Goal: Task Accomplishment & Management: Manage account settings

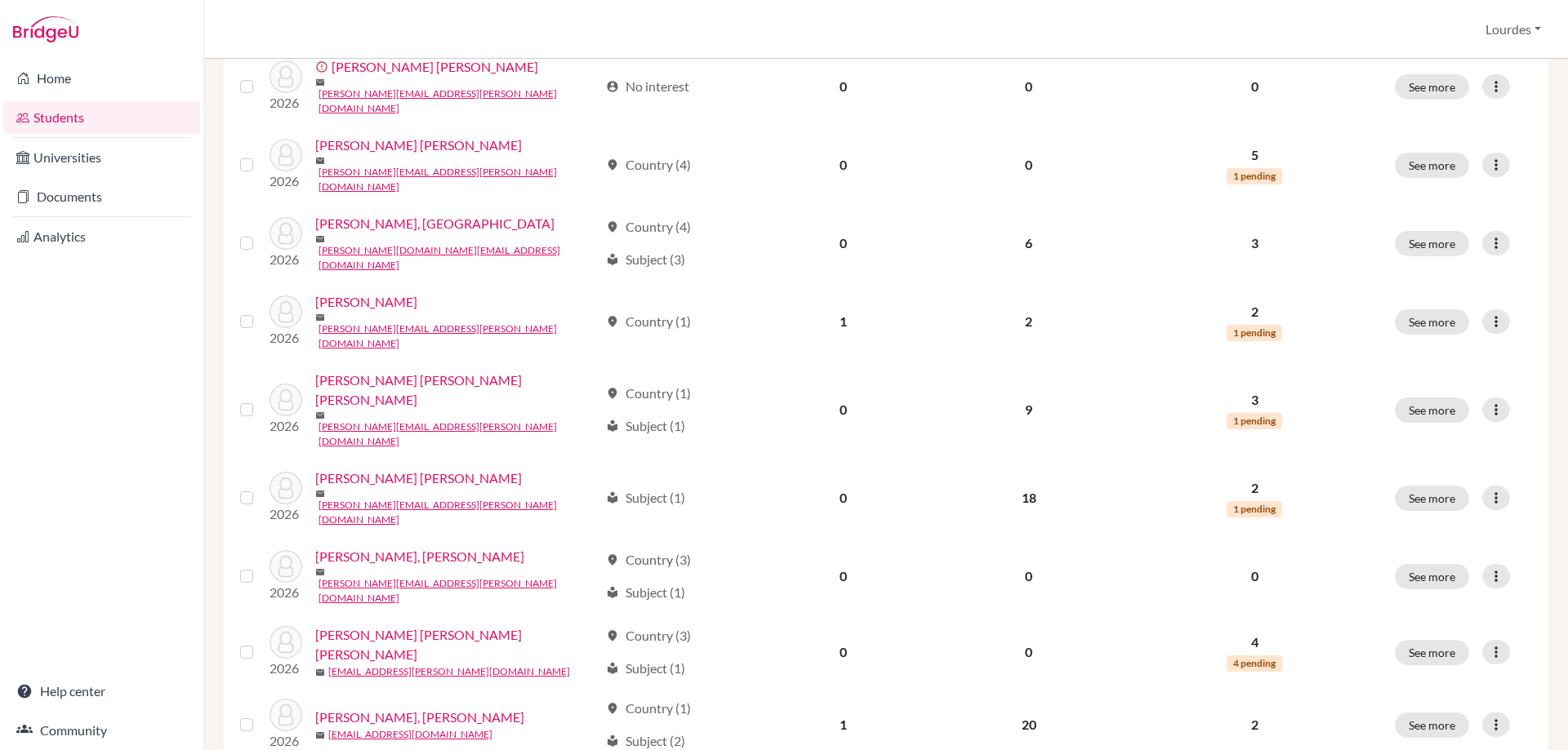
scroll to position [1117, 0]
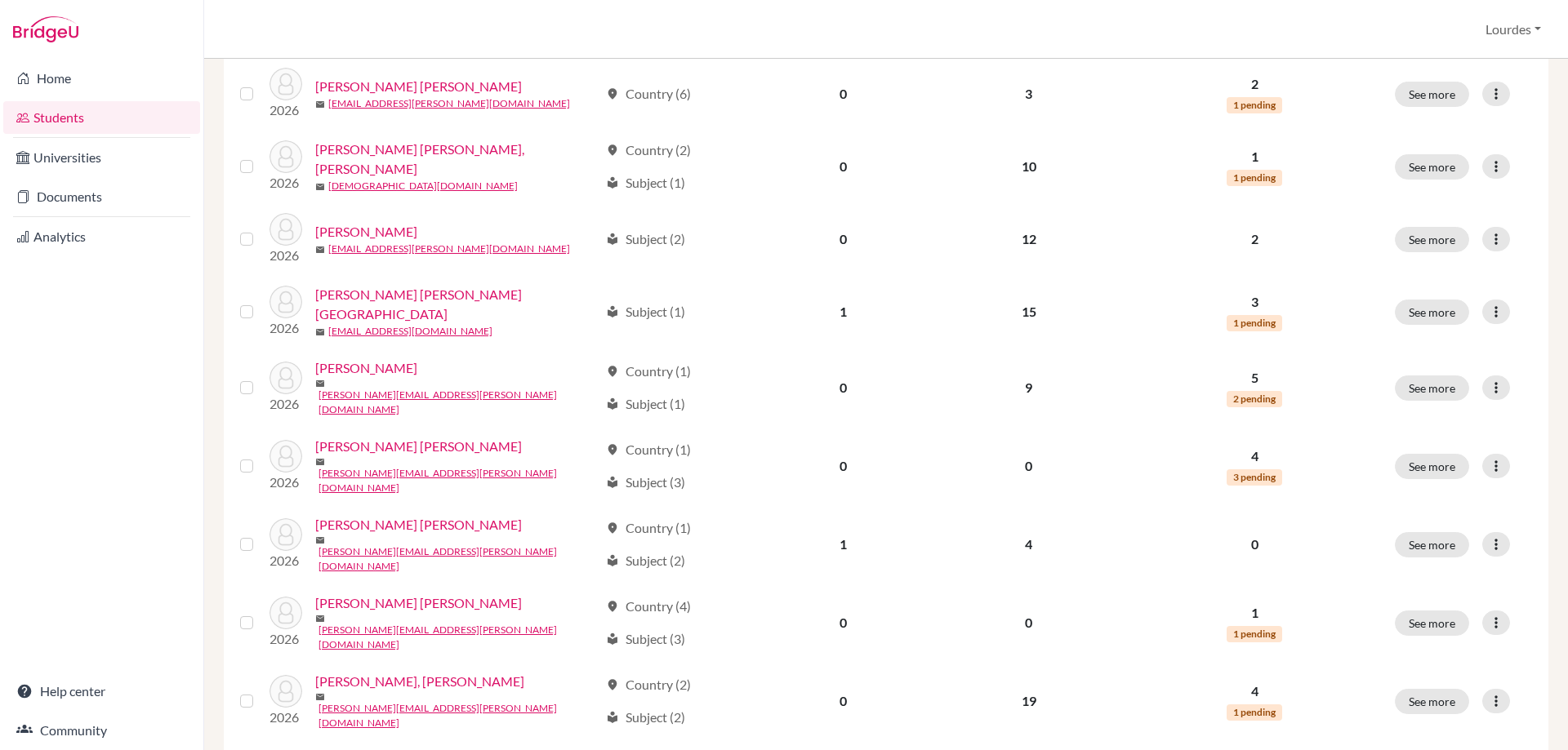
scroll to position [408, 0]
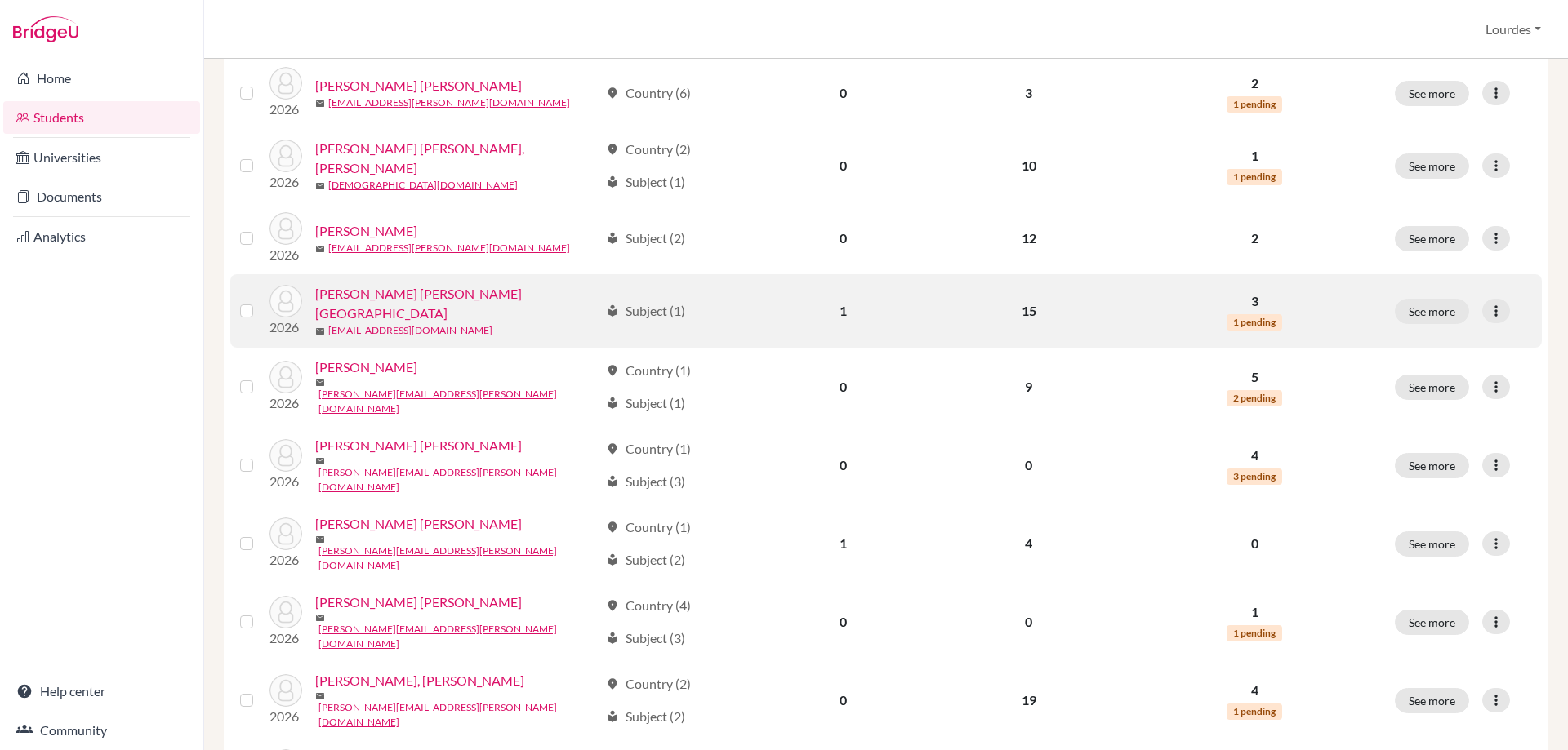
click at [401, 294] on link "[PERSON_NAME] [PERSON_NAME][GEOGRAPHIC_DATA]" at bounding box center [457, 303] width 284 height 39
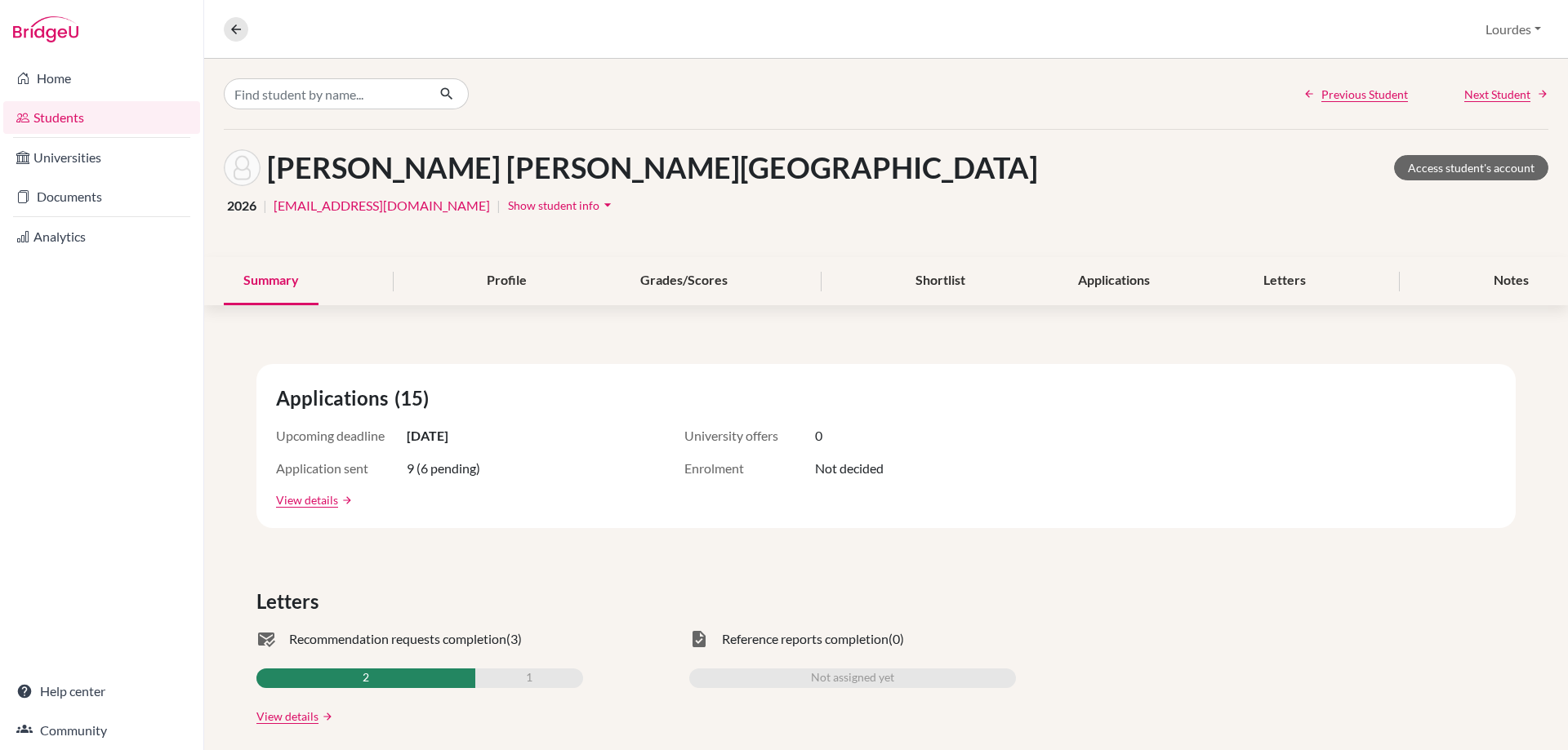
click at [396, 171] on h1 "[PERSON_NAME] [PERSON_NAME][GEOGRAPHIC_DATA]" at bounding box center [653, 167] width 771 height 35
click at [551, 200] on span "Show student info" at bounding box center [554, 205] width 91 height 14
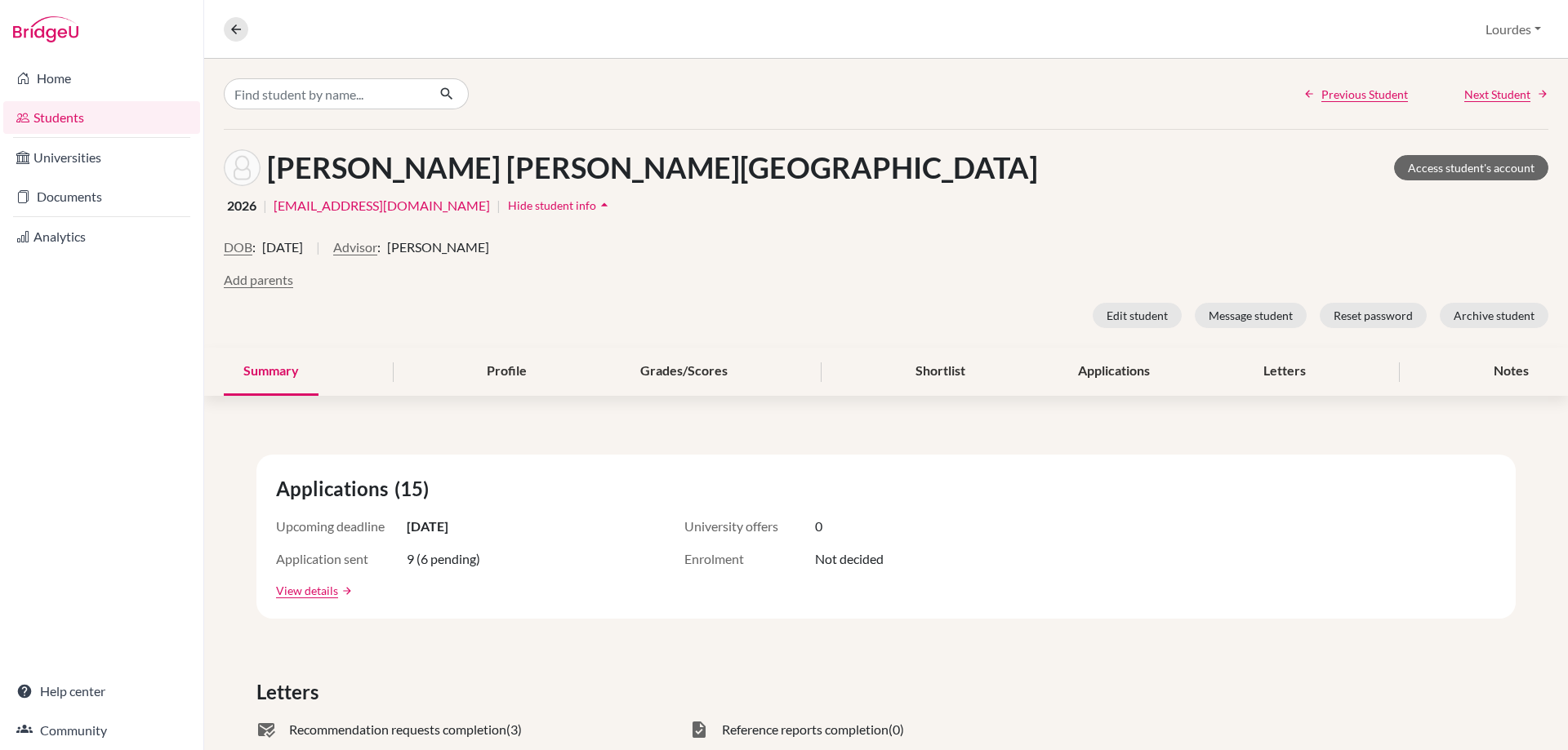
click at [74, 119] on link "Students" at bounding box center [101, 117] width 197 height 32
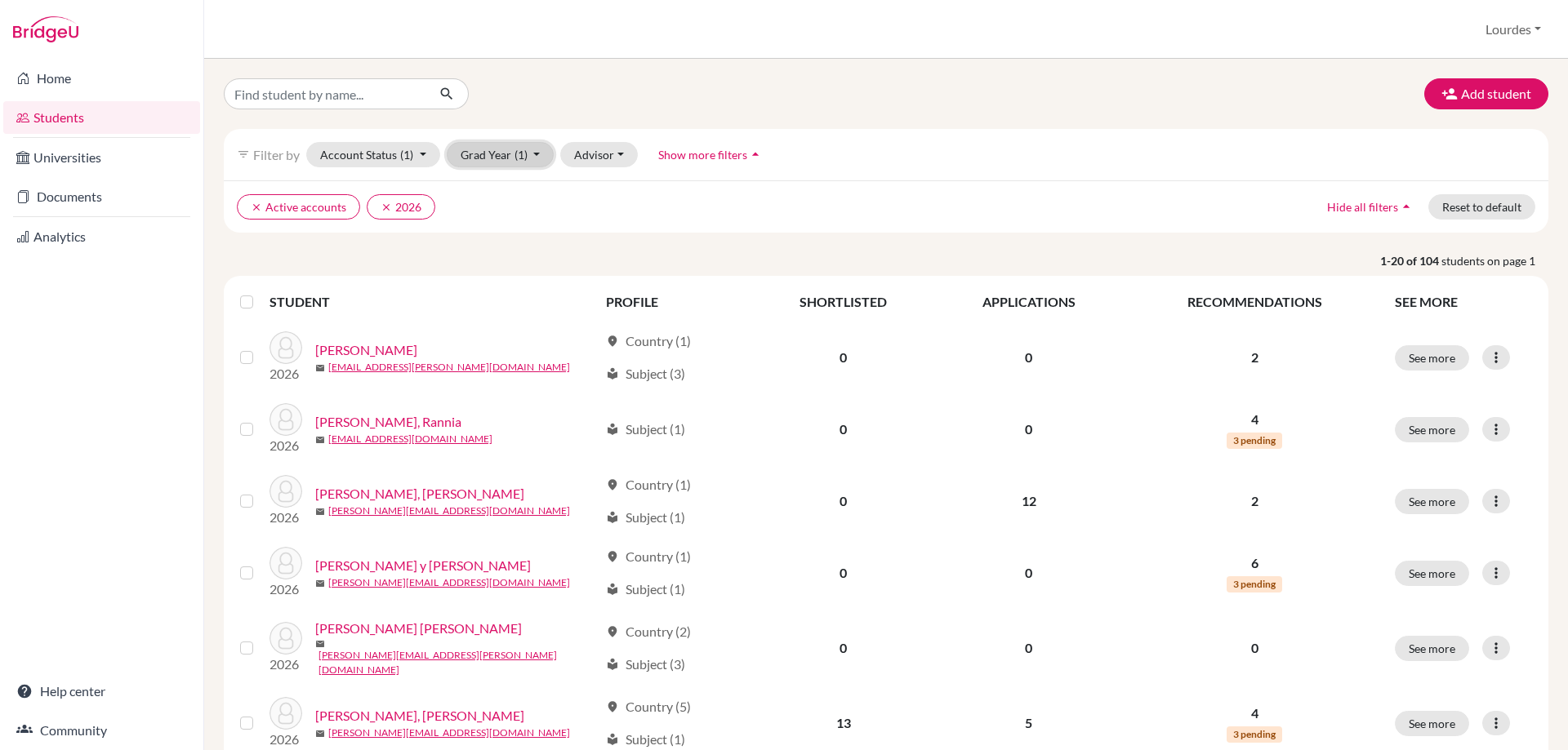
click at [517, 157] on span "(1)" at bounding box center [522, 154] width 13 height 14
click at [512, 186] on icon "done" at bounding box center [517, 190] width 17 height 17
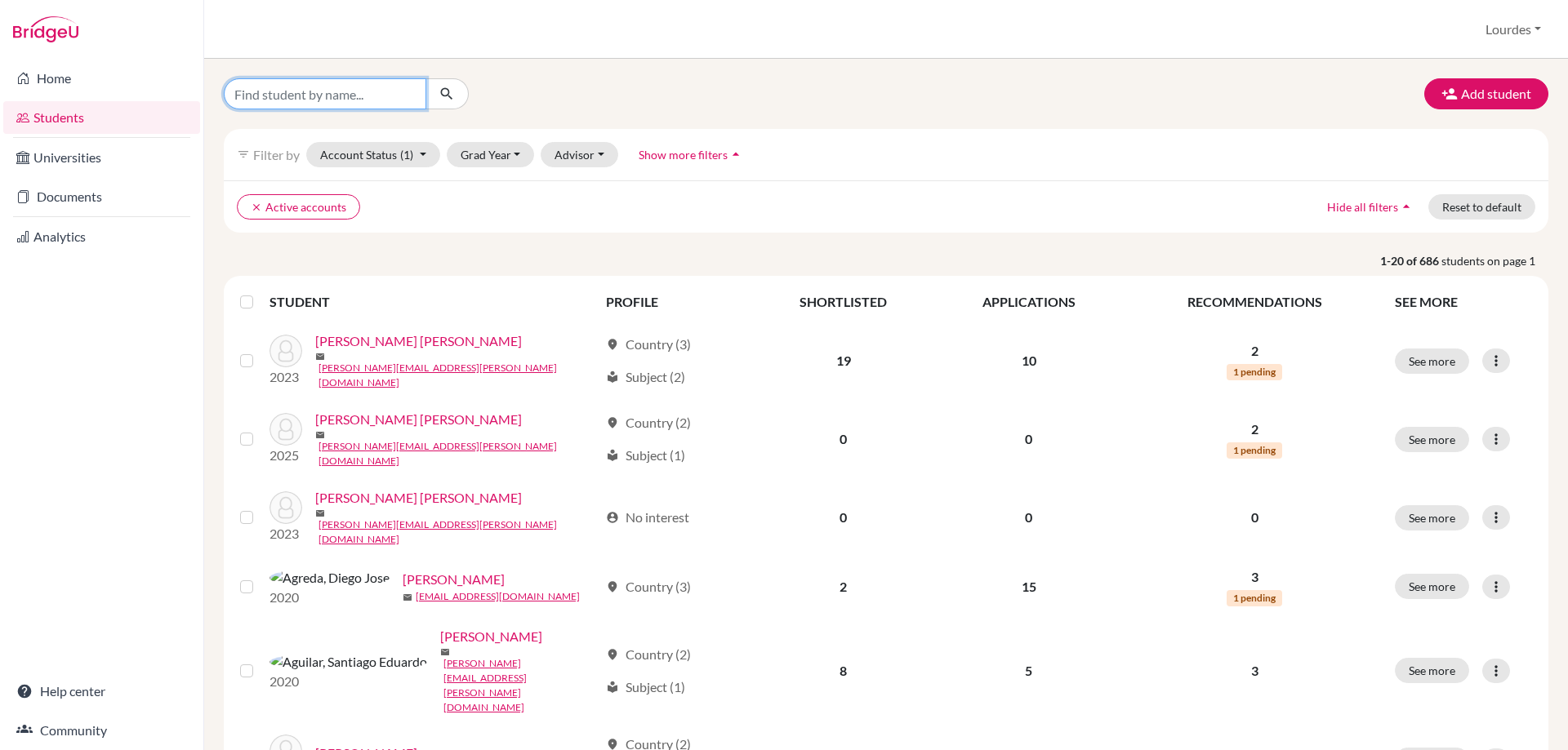
click at [340, 96] on input "Find student by name..." at bounding box center [325, 94] width 202 height 31
type input "diaz"
drag, startPoint x: 294, startPoint y: 93, endPoint x: 223, endPoint y: 93, distance: 71.0
click at [223, 93] on div "diaz" at bounding box center [436, 94] width 450 height 31
click at [403, 153] on span "(1)" at bounding box center [407, 154] width 13 height 14
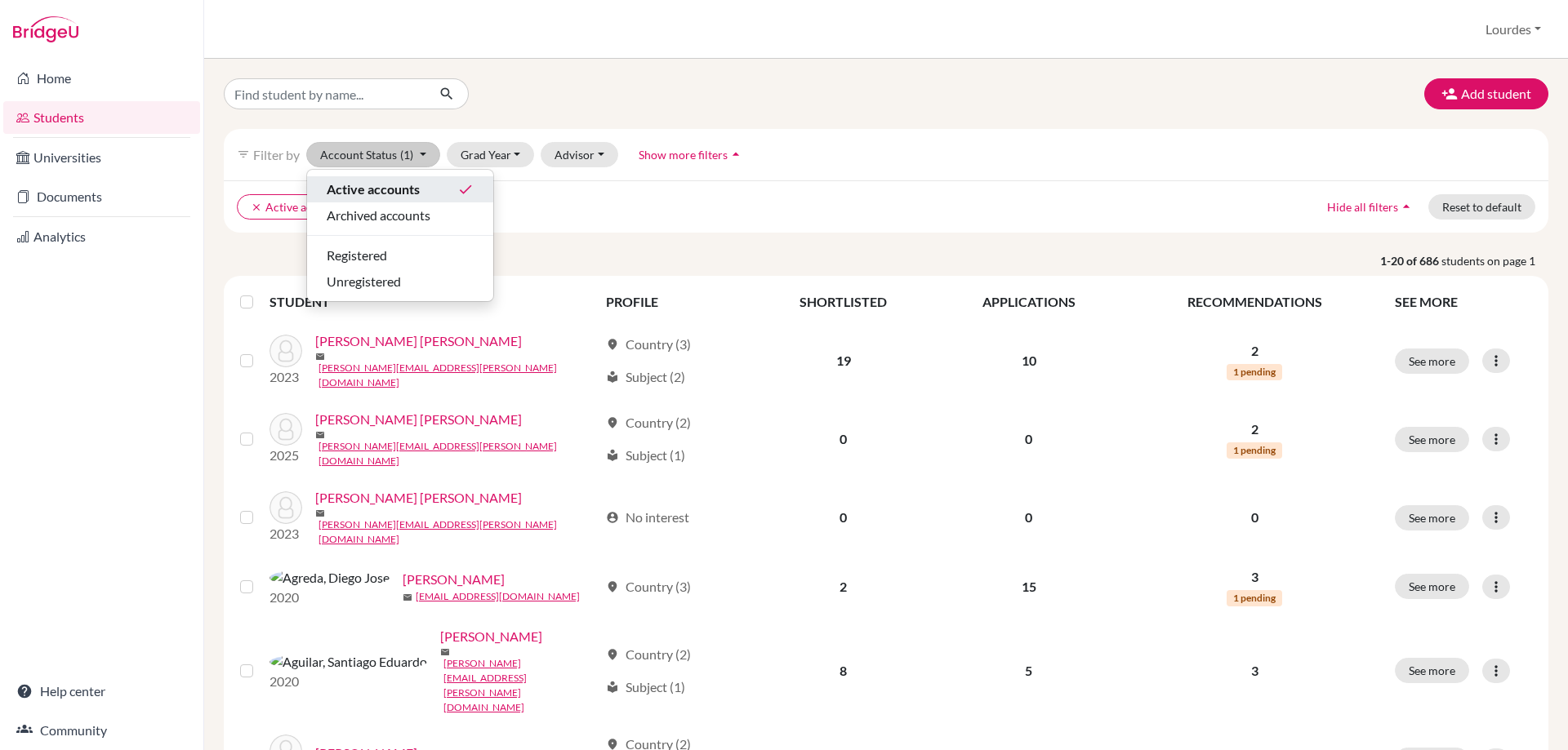
click at [416, 186] on span "Active accounts" at bounding box center [373, 190] width 93 height 20
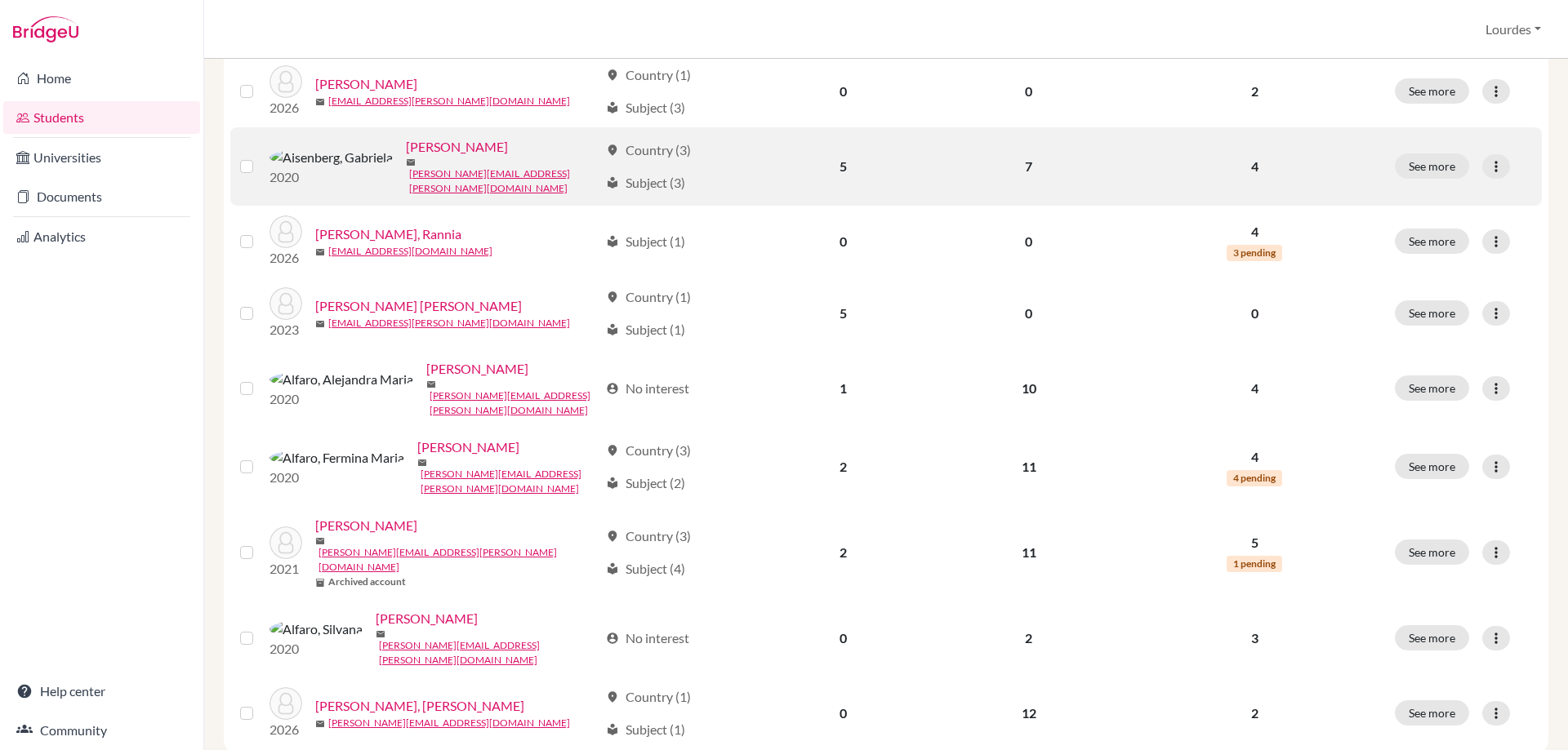
scroll to position [1065, 0]
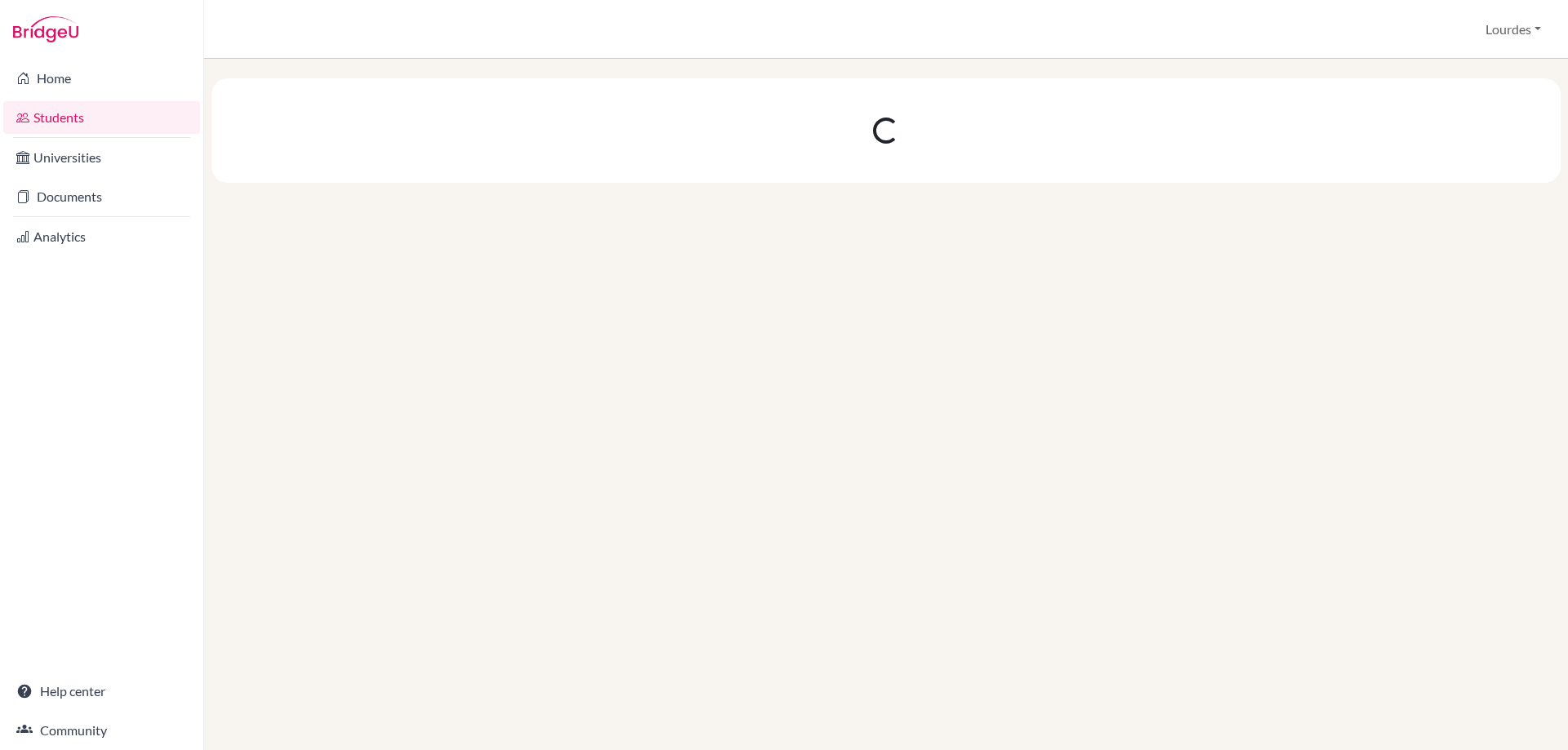
scroll to position [0, 0]
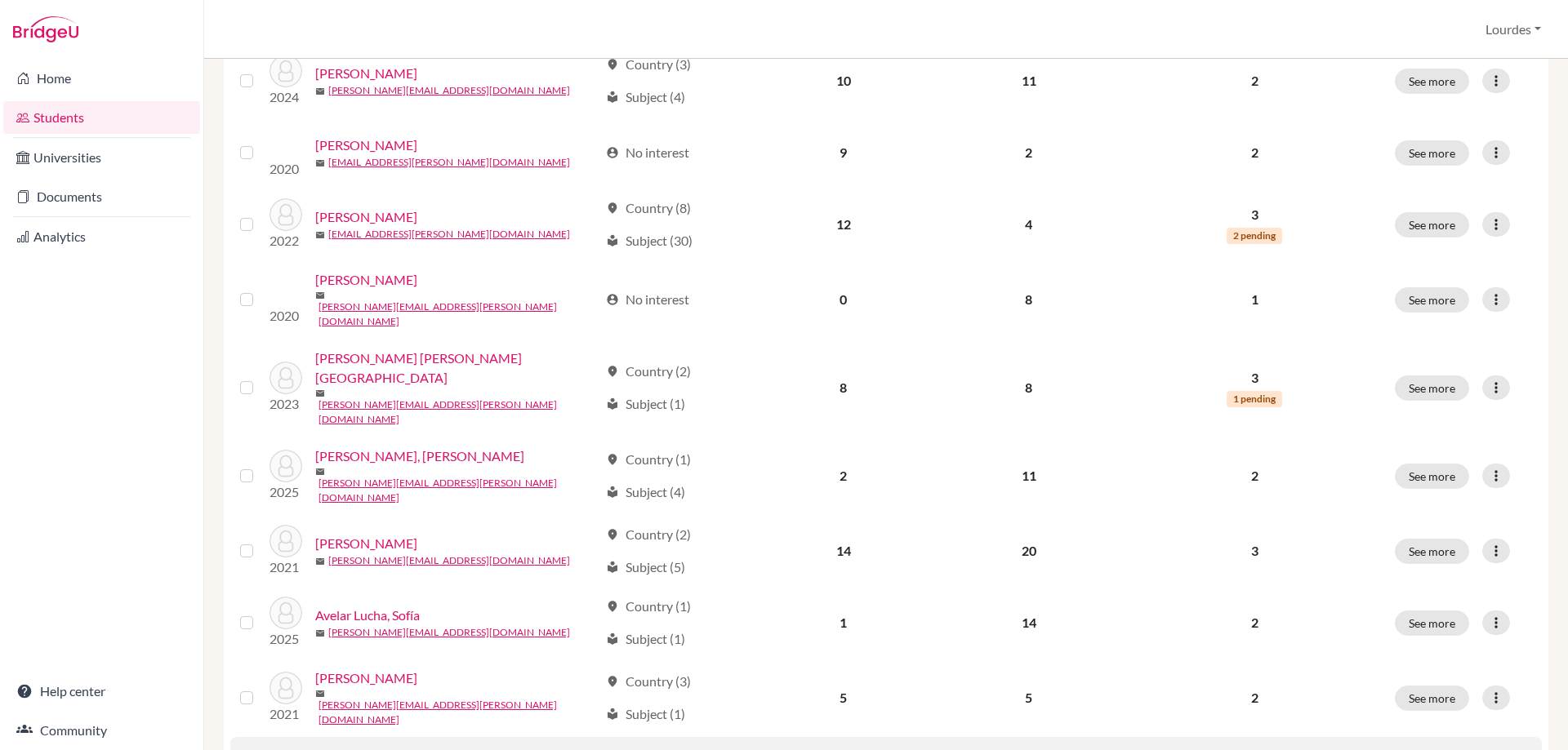
scroll to position [1065, 0]
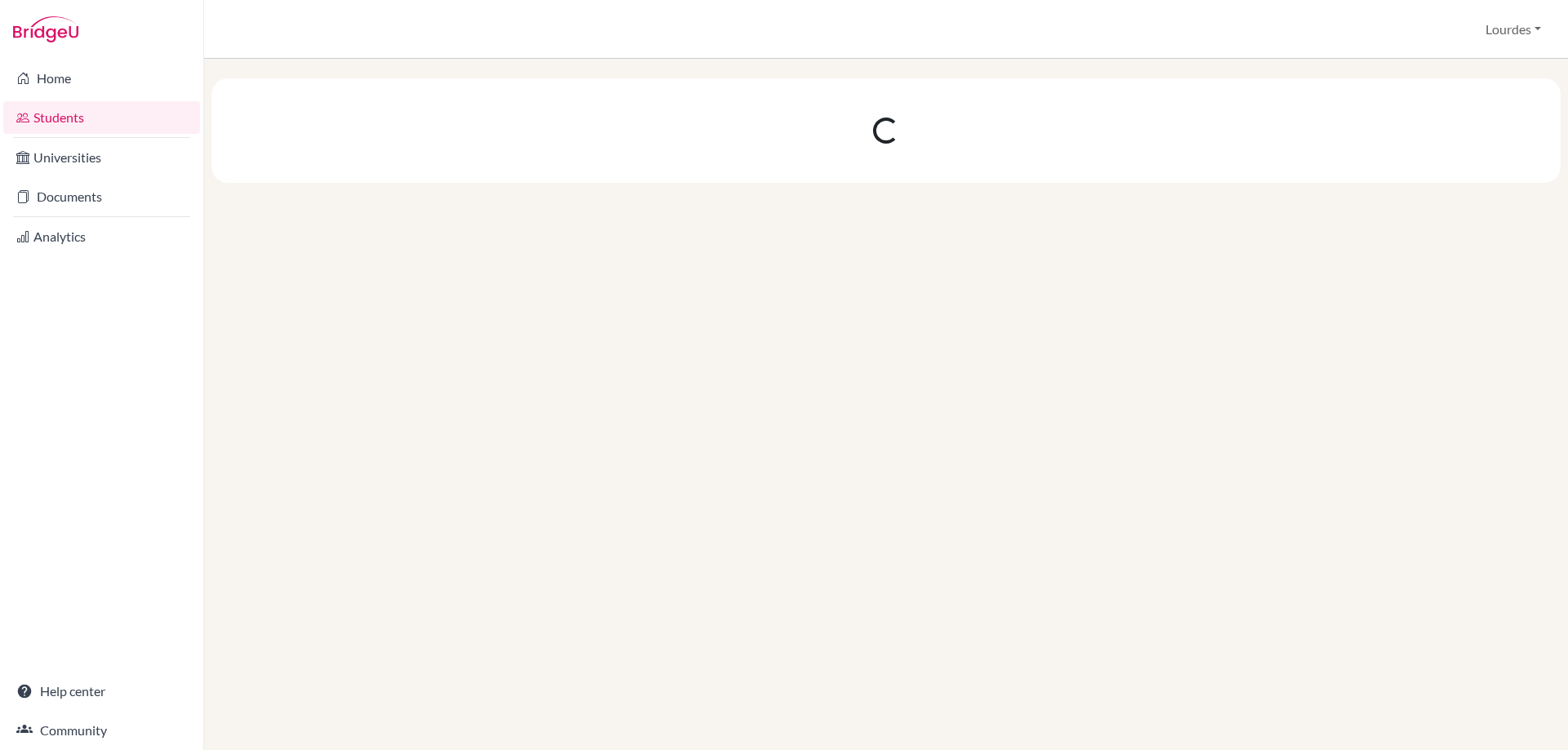
scroll to position [0, 0]
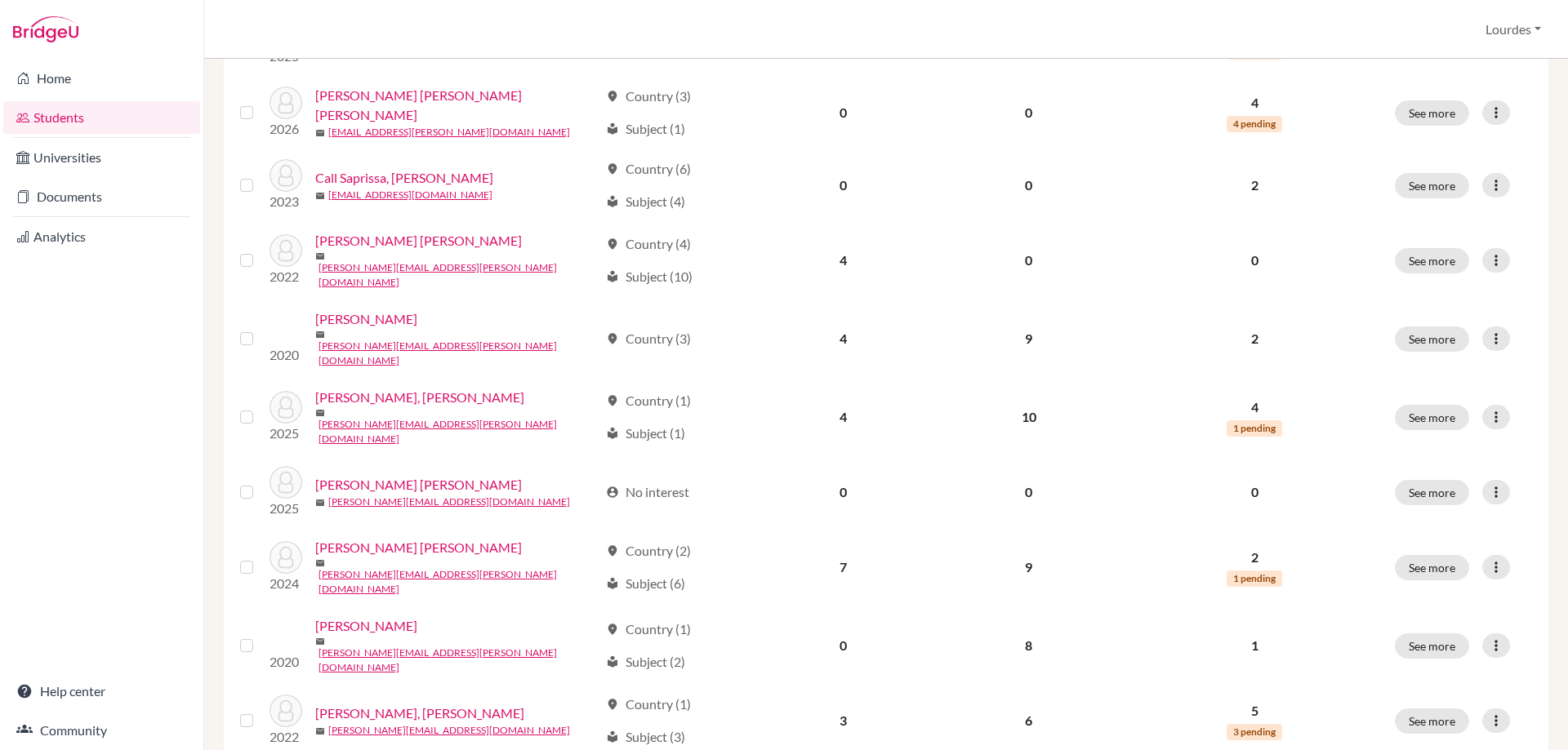
scroll to position [1065, 0]
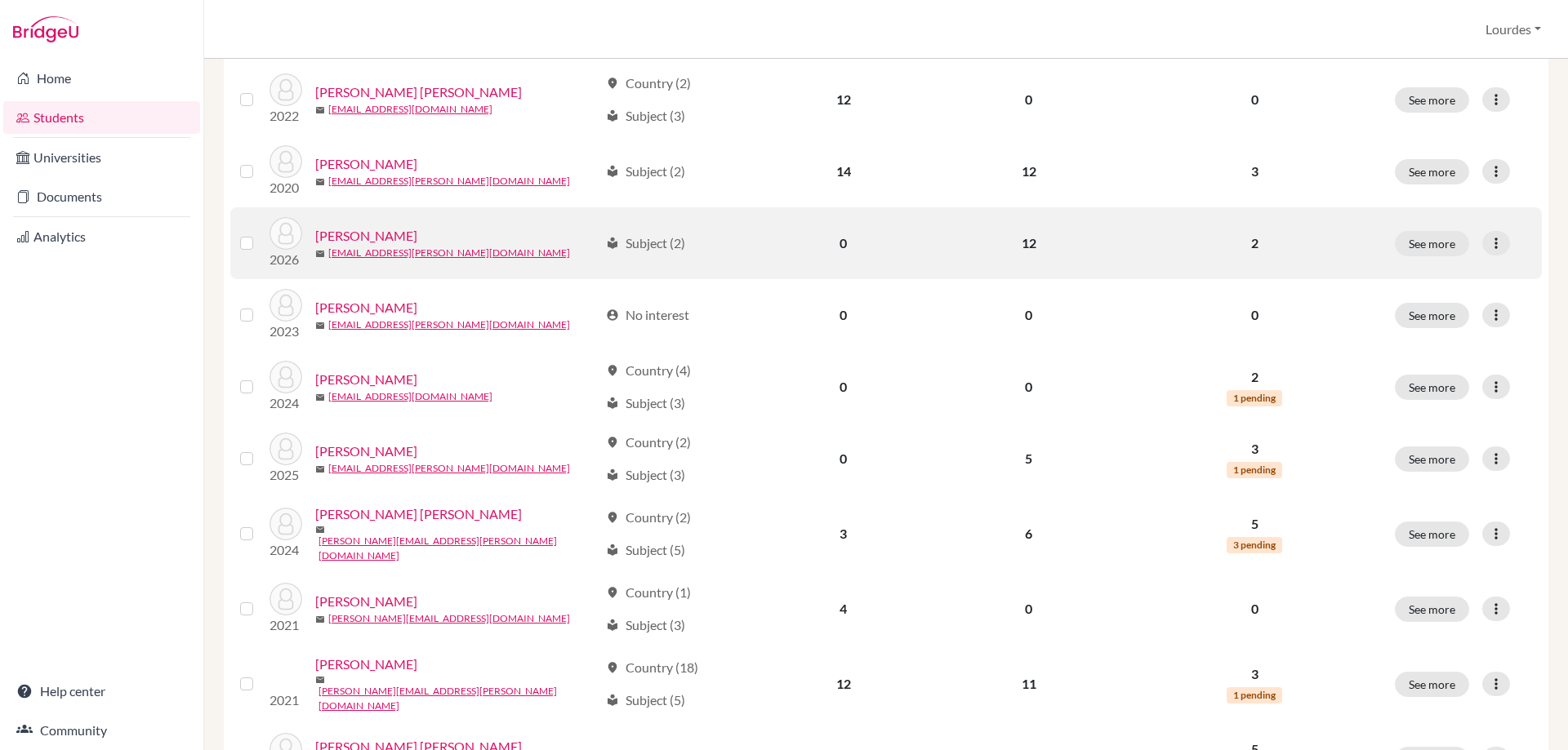
scroll to position [1065, 0]
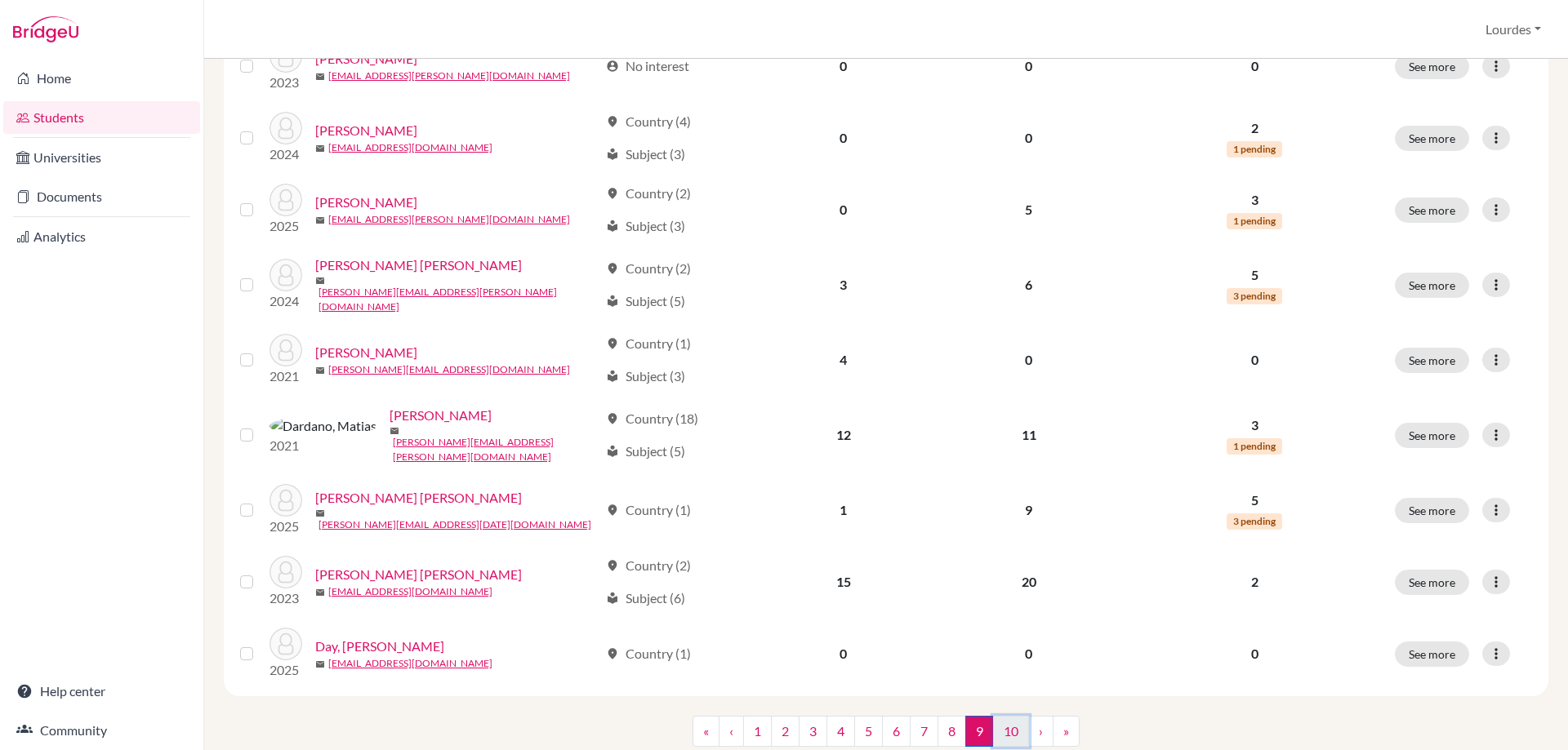
click at [1006, 716] on link "10" at bounding box center [1011, 731] width 36 height 31
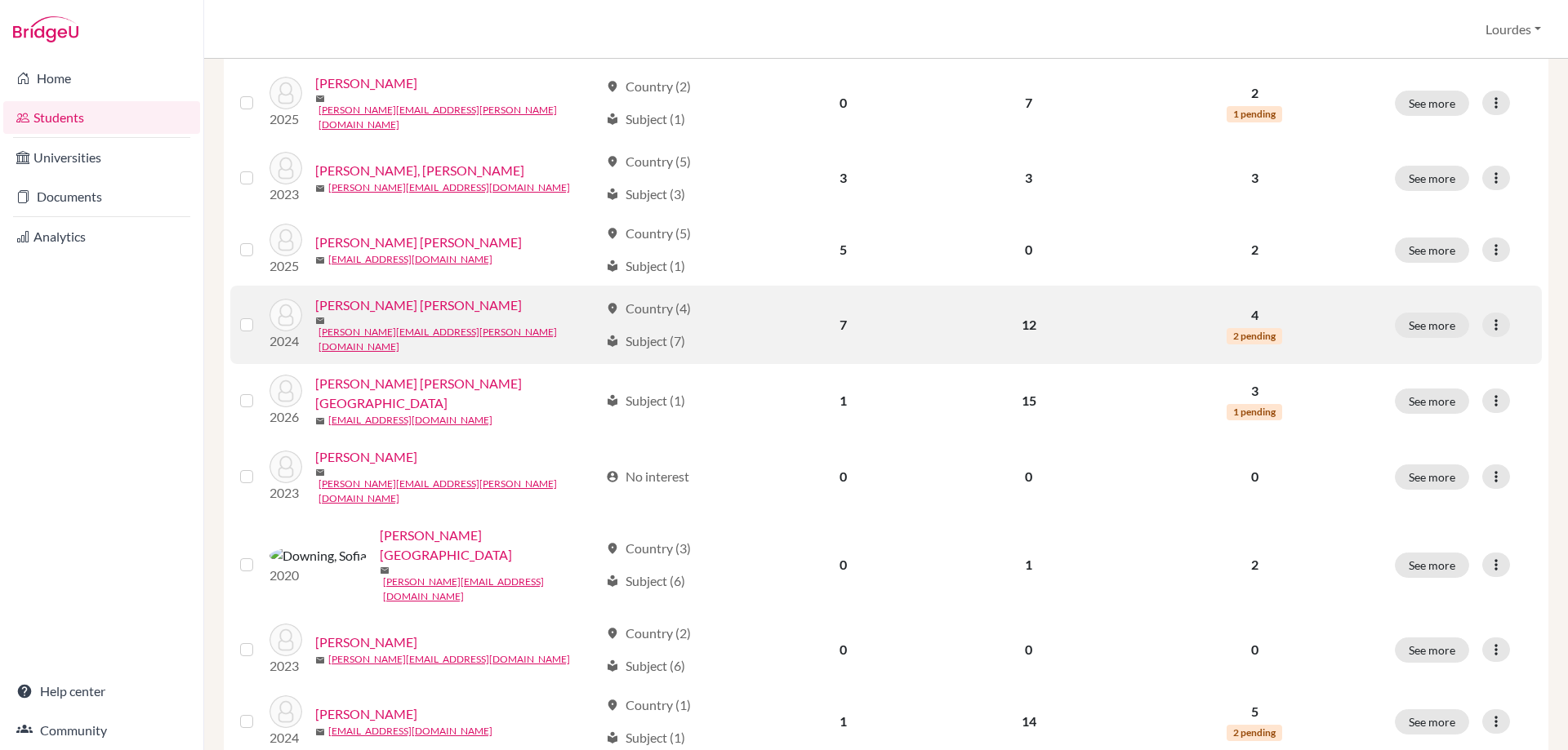
scroll to position [898, 0]
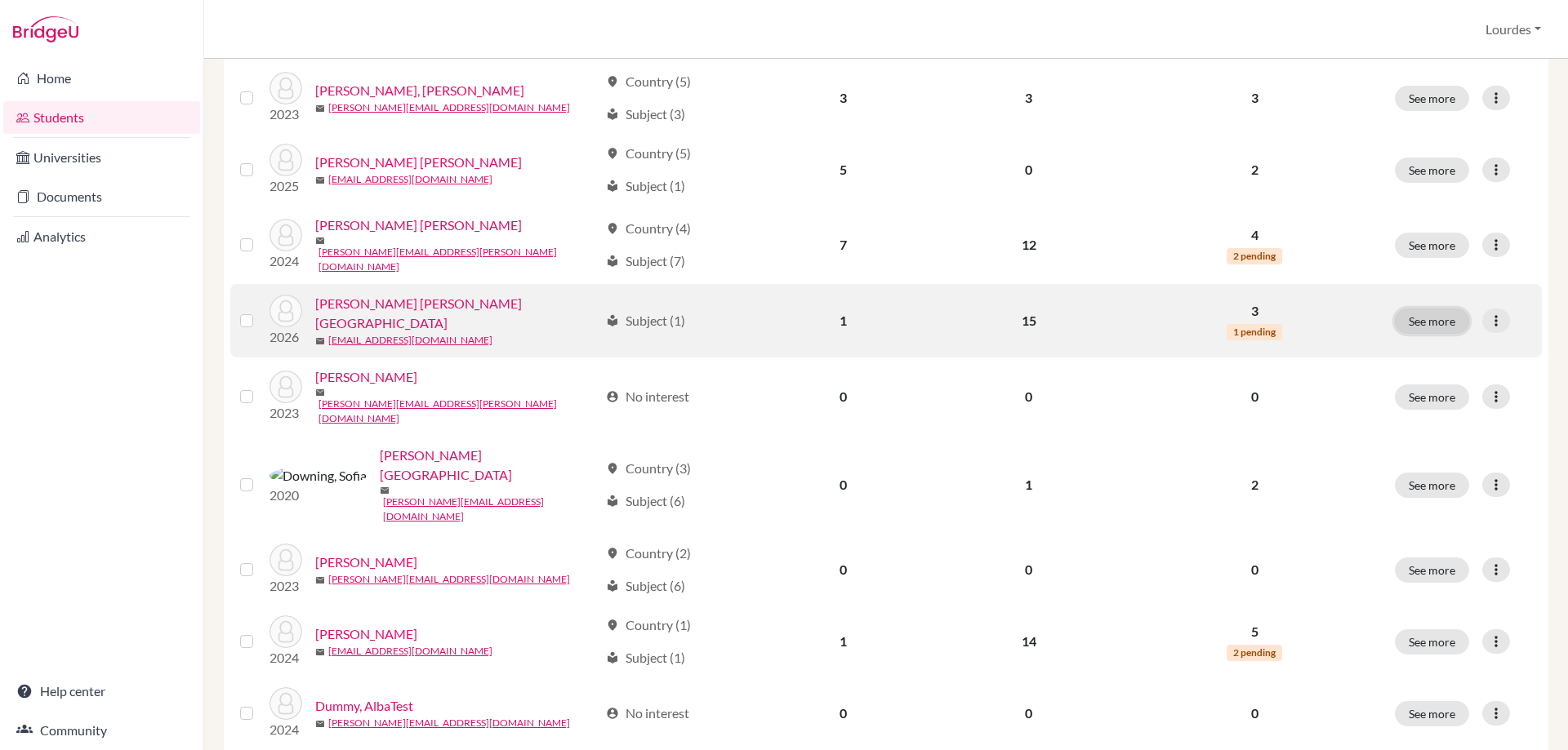
click at [1408, 308] on button "See more" at bounding box center [1432, 321] width 75 height 26
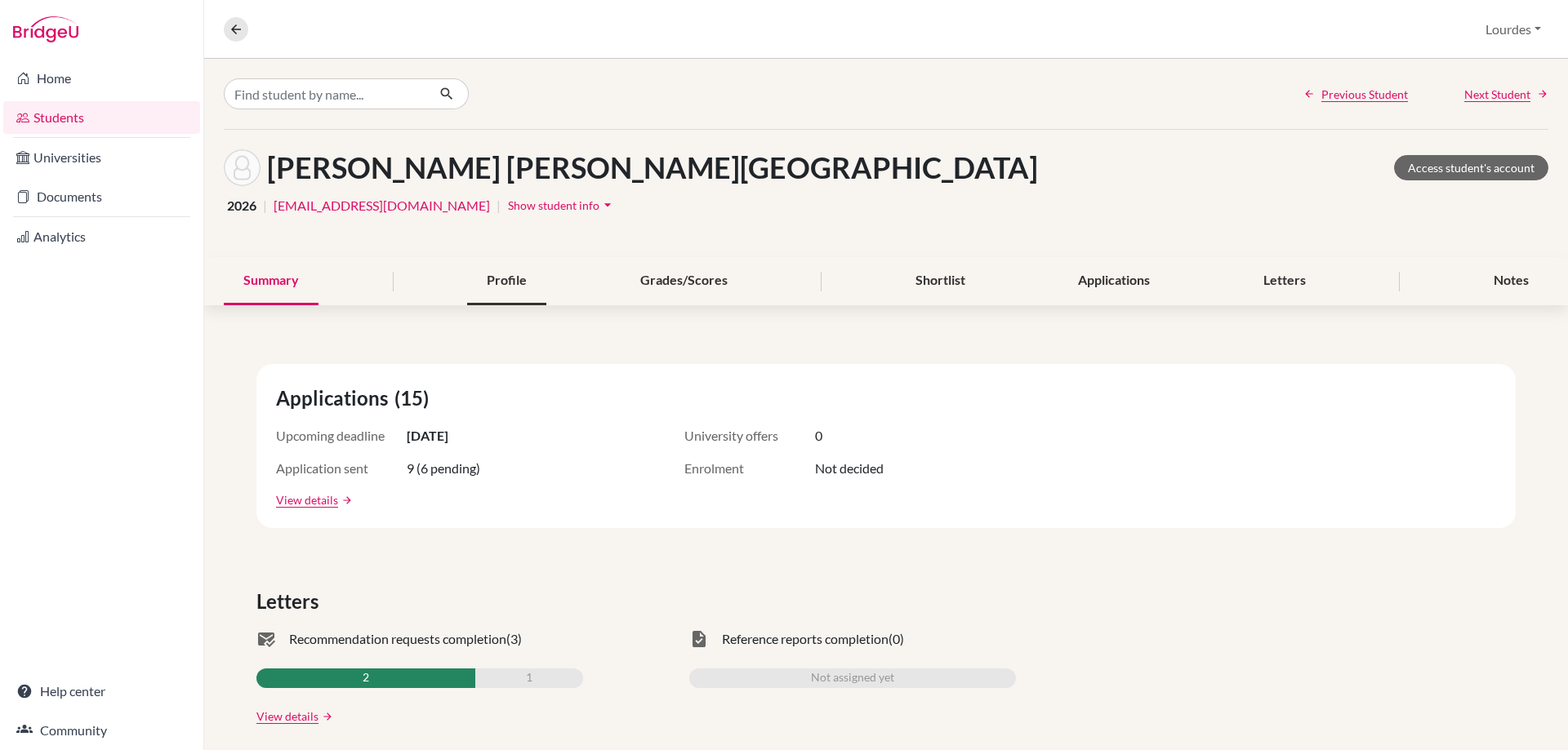
click at [527, 279] on div "Profile" at bounding box center [507, 281] width 80 height 48
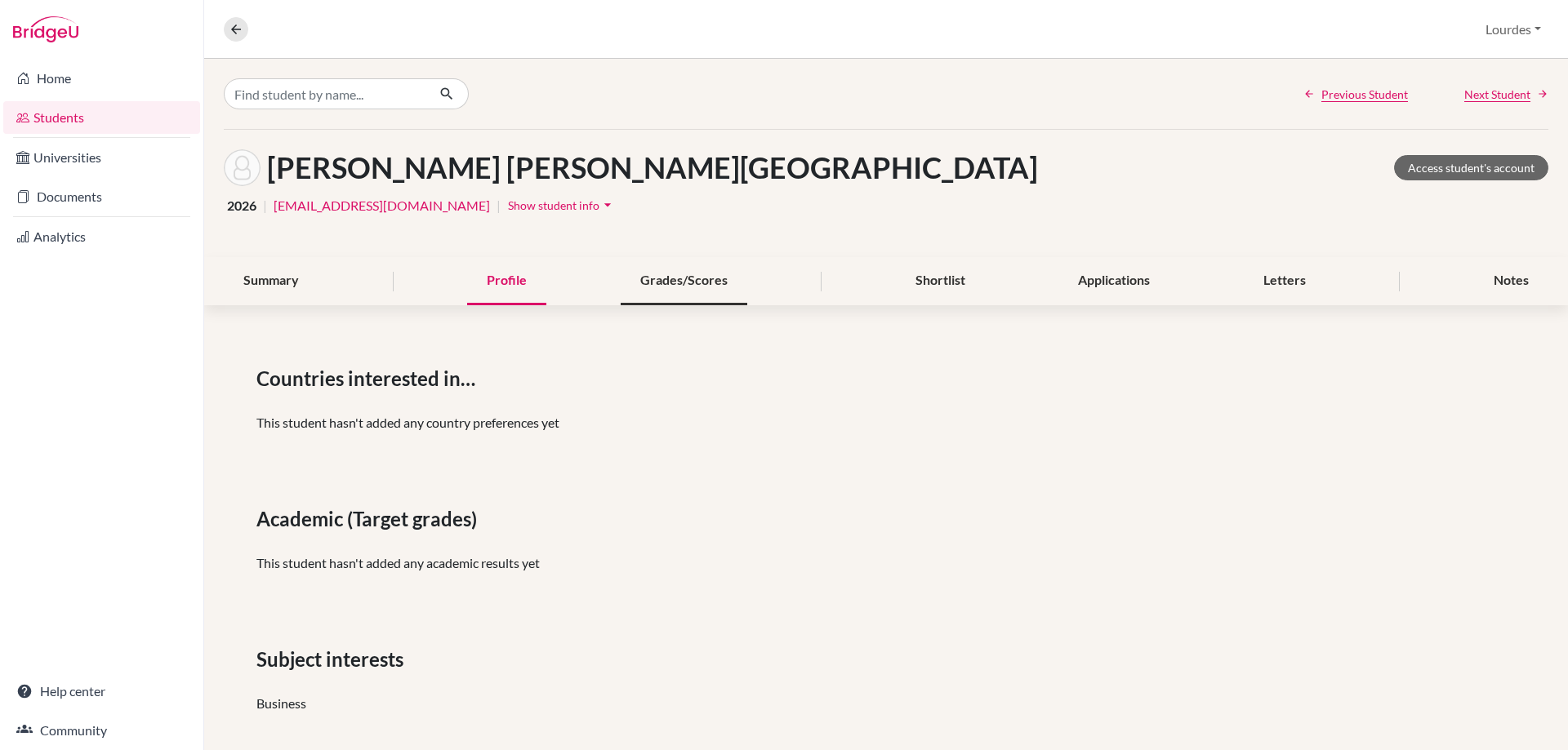
click at [692, 279] on div "Grades/Scores" at bounding box center [684, 281] width 127 height 48
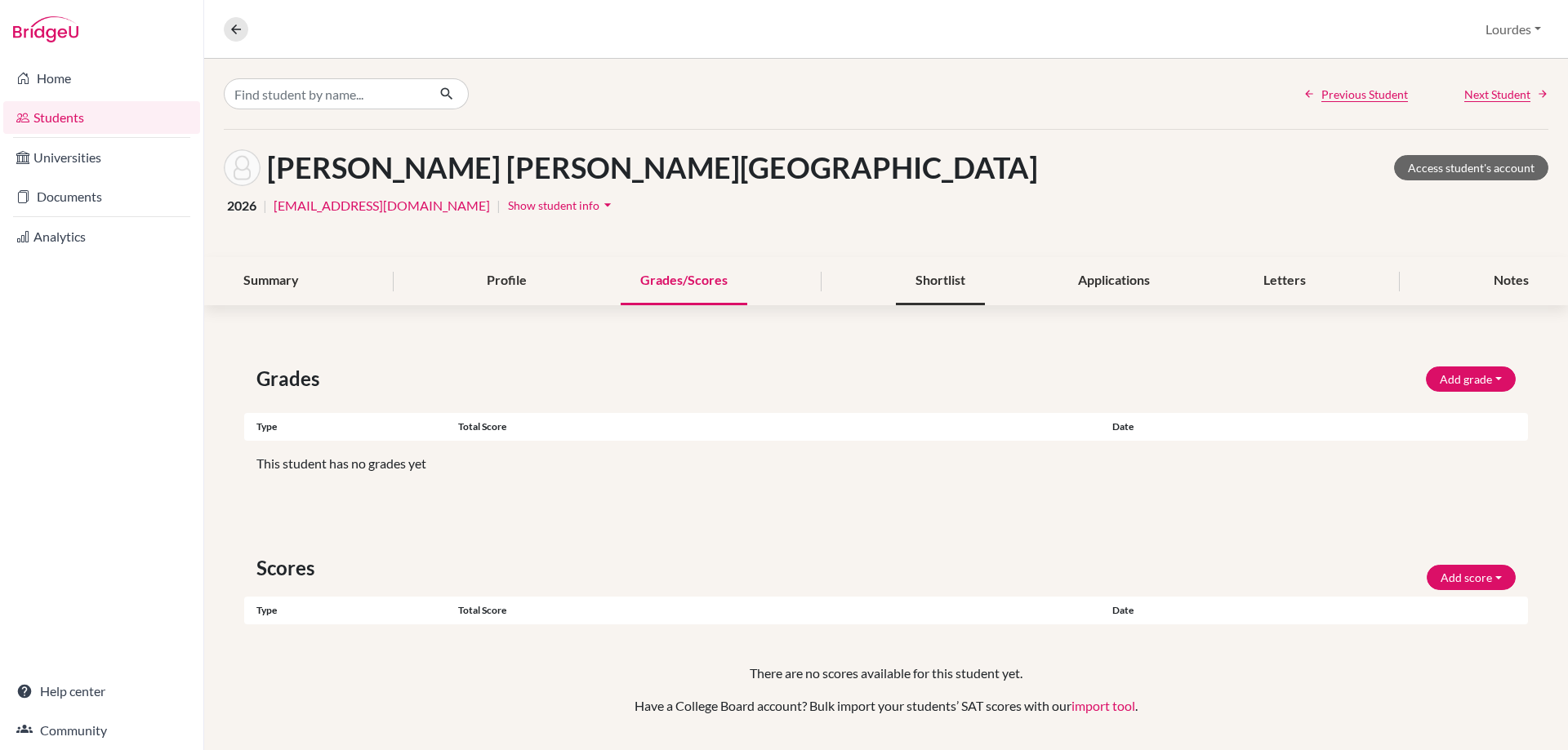
click at [940, 280] on div "Shortlist" at bounding box center [940, 281] width 89 height 48
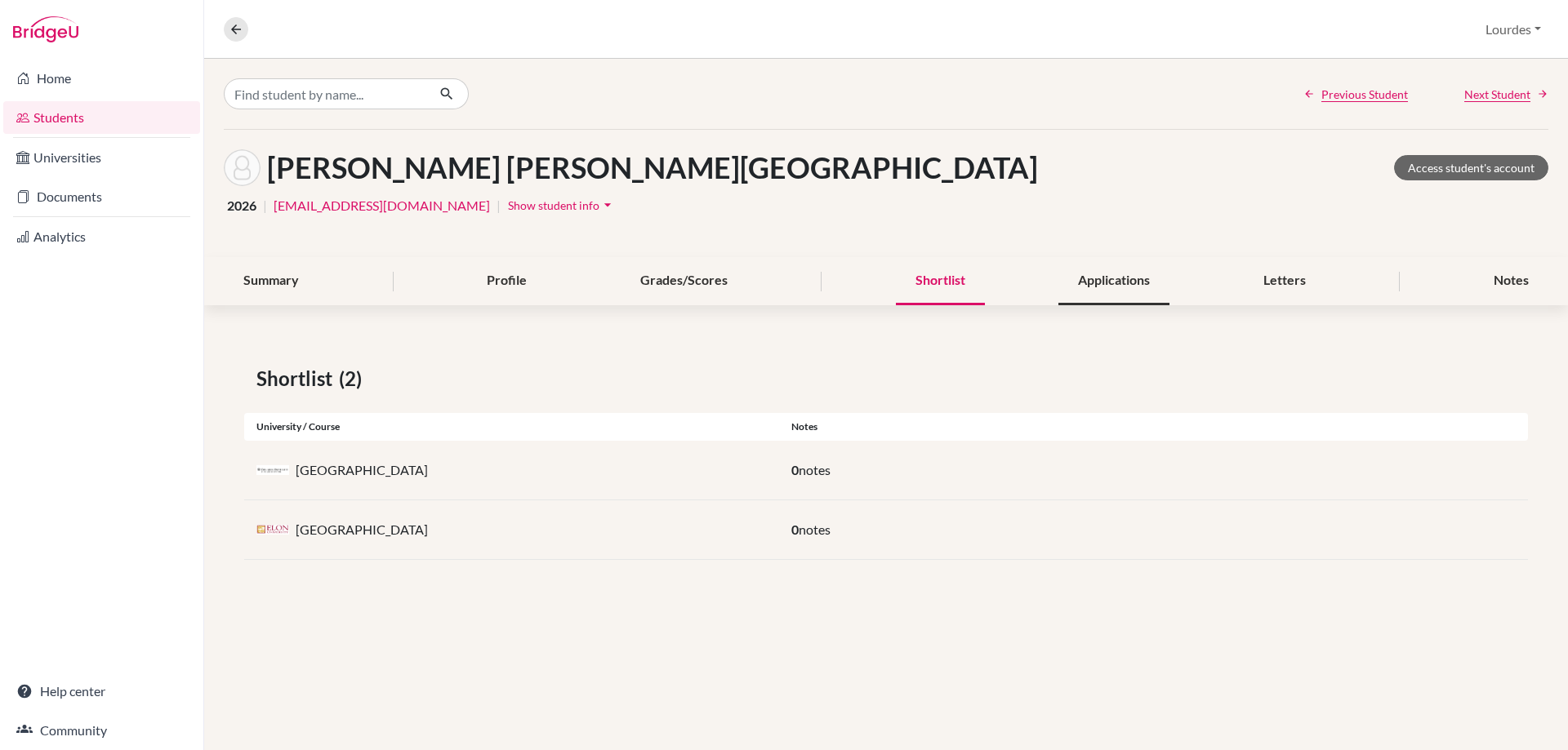
click at [1113, 272] on div "Applications" at bounding box center [1114, 281] width 111 height 48
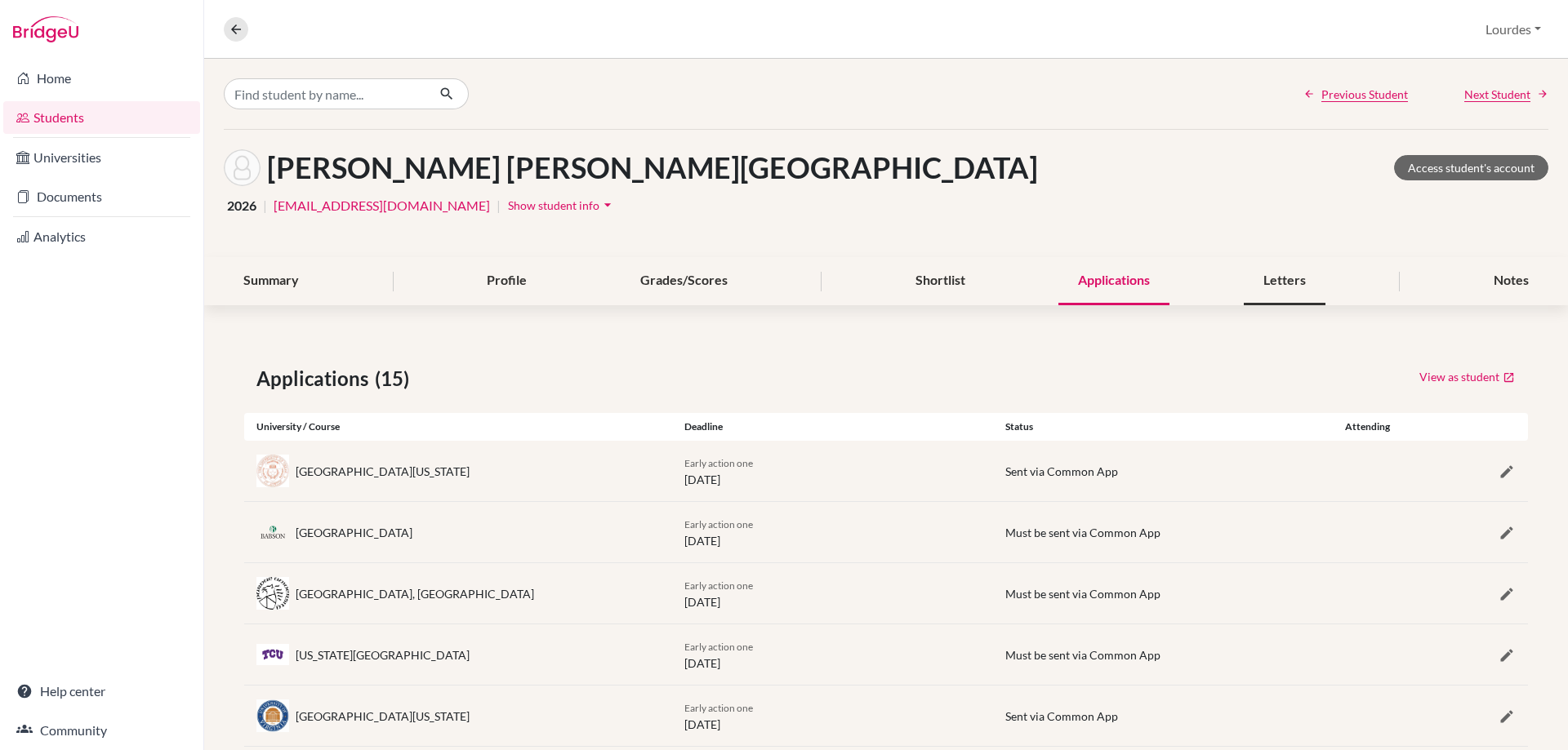
click at [1284, 291] on div "Letters" at bounding box center [1284, 281] width 81 height 48
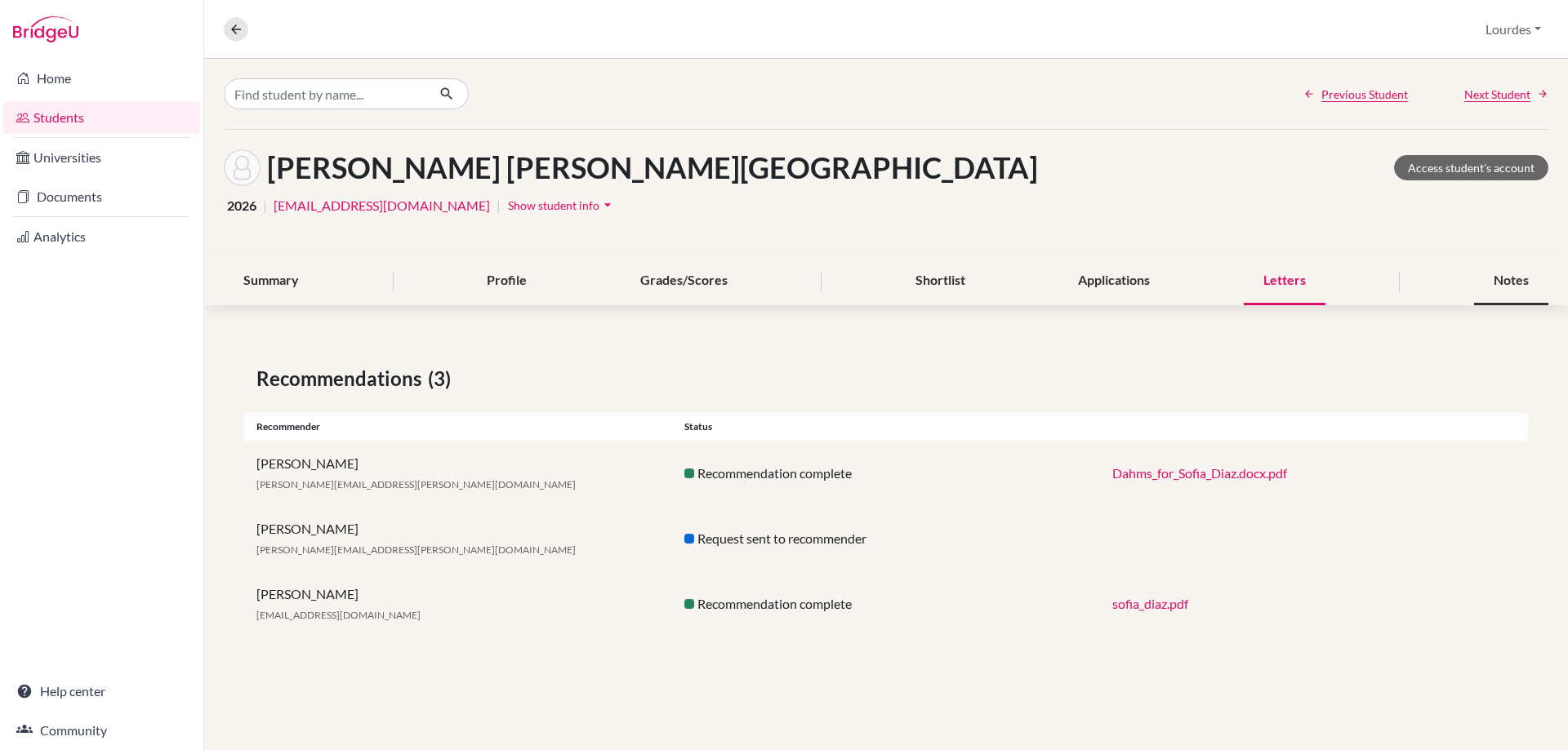
click at [1517, 281] on div "Notes" at bounding box center [1512, 281] width 75 height 48
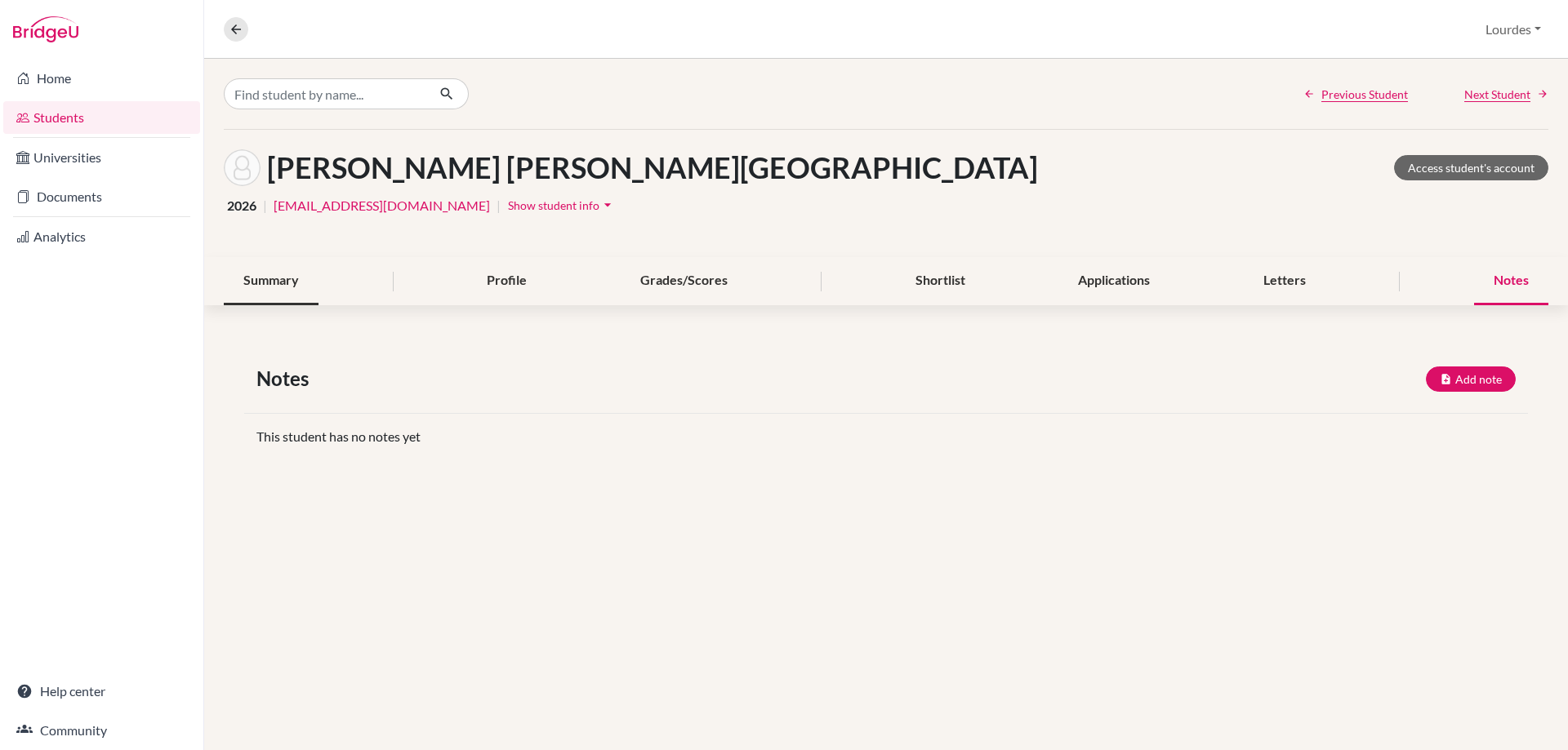
click at [267, 271] on div "Summary" at bounding box center [271, 281] width 95 height 48
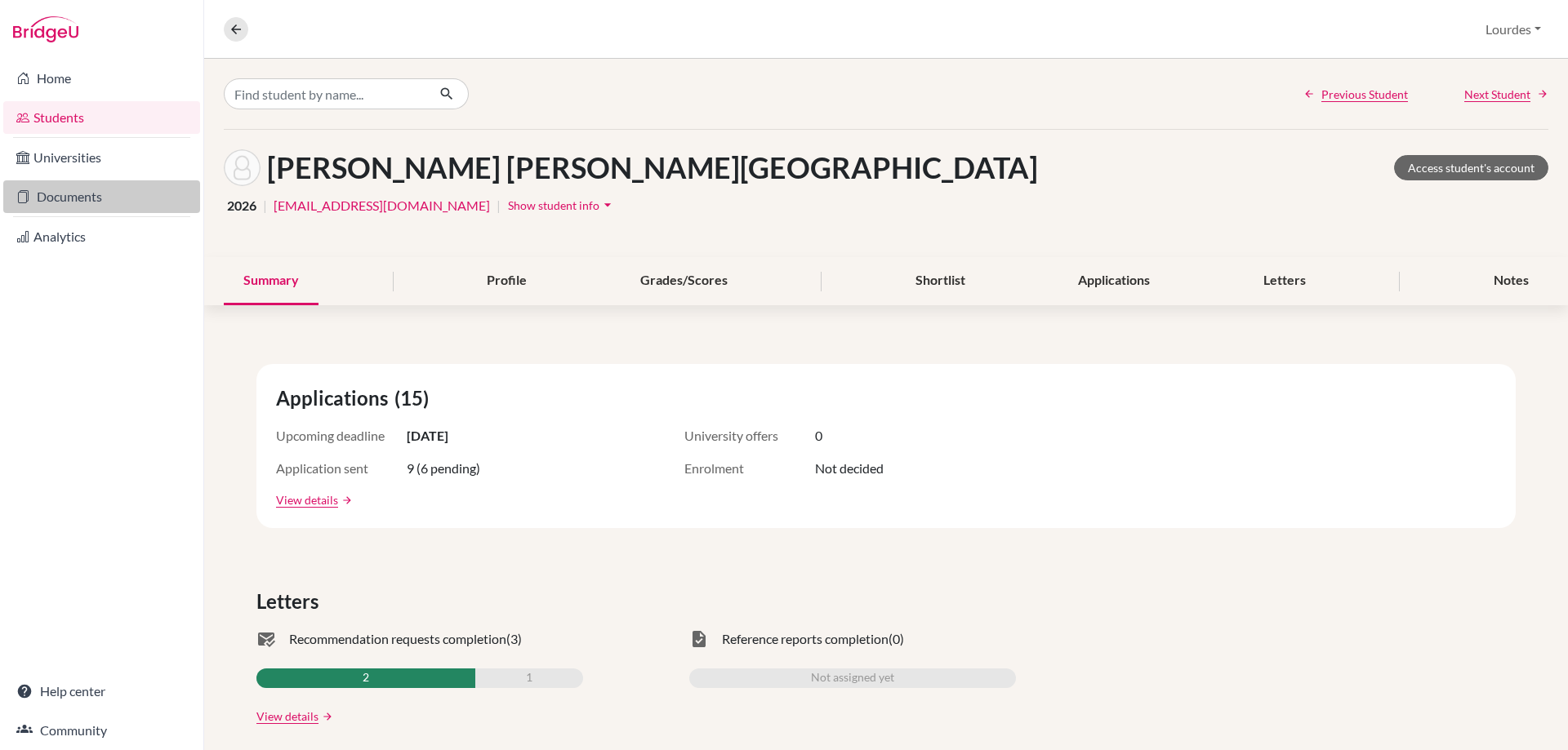
click at [75, 193] on link "Documents" at bounding box center [101, 196] width 197 height 32
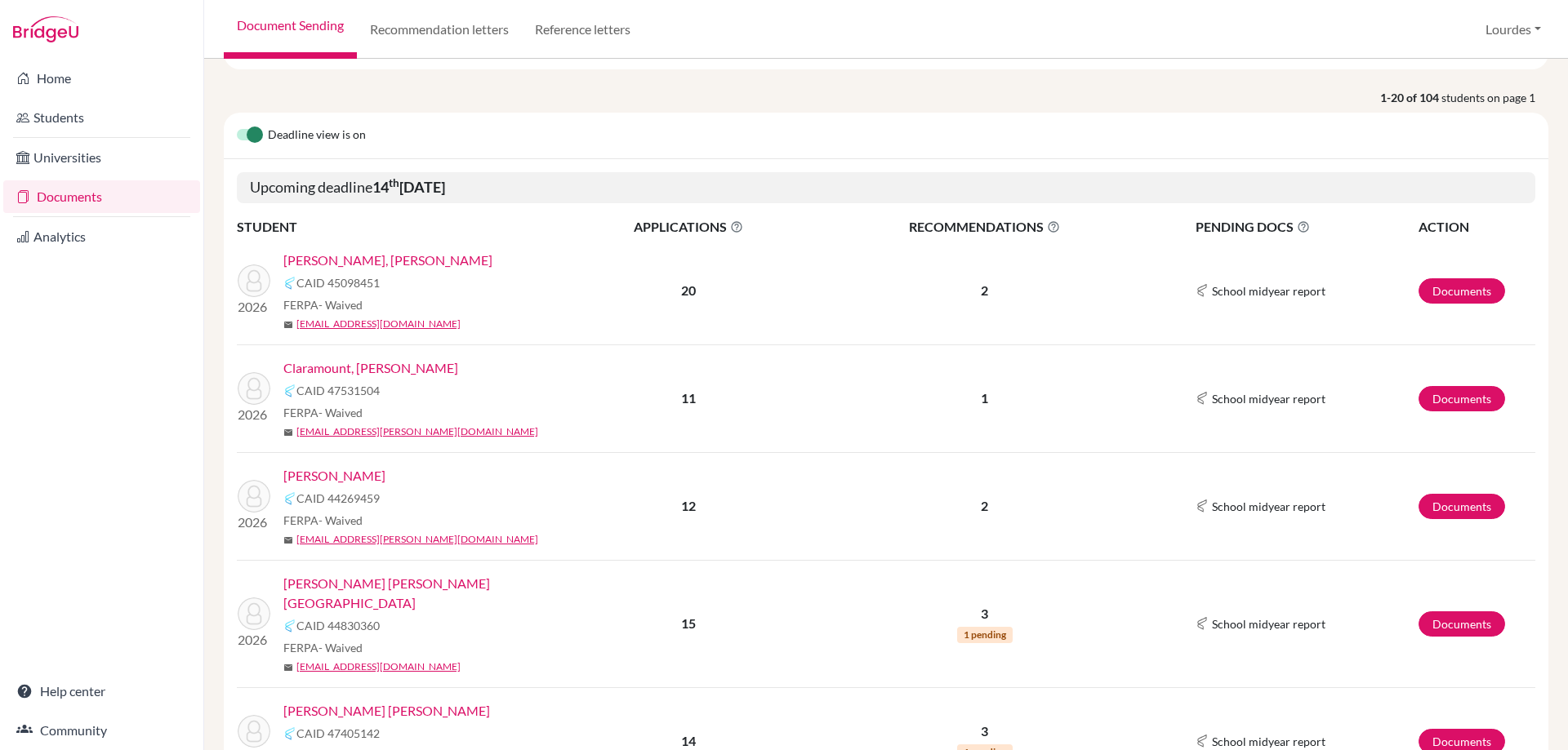
scroll to position [244, 0]
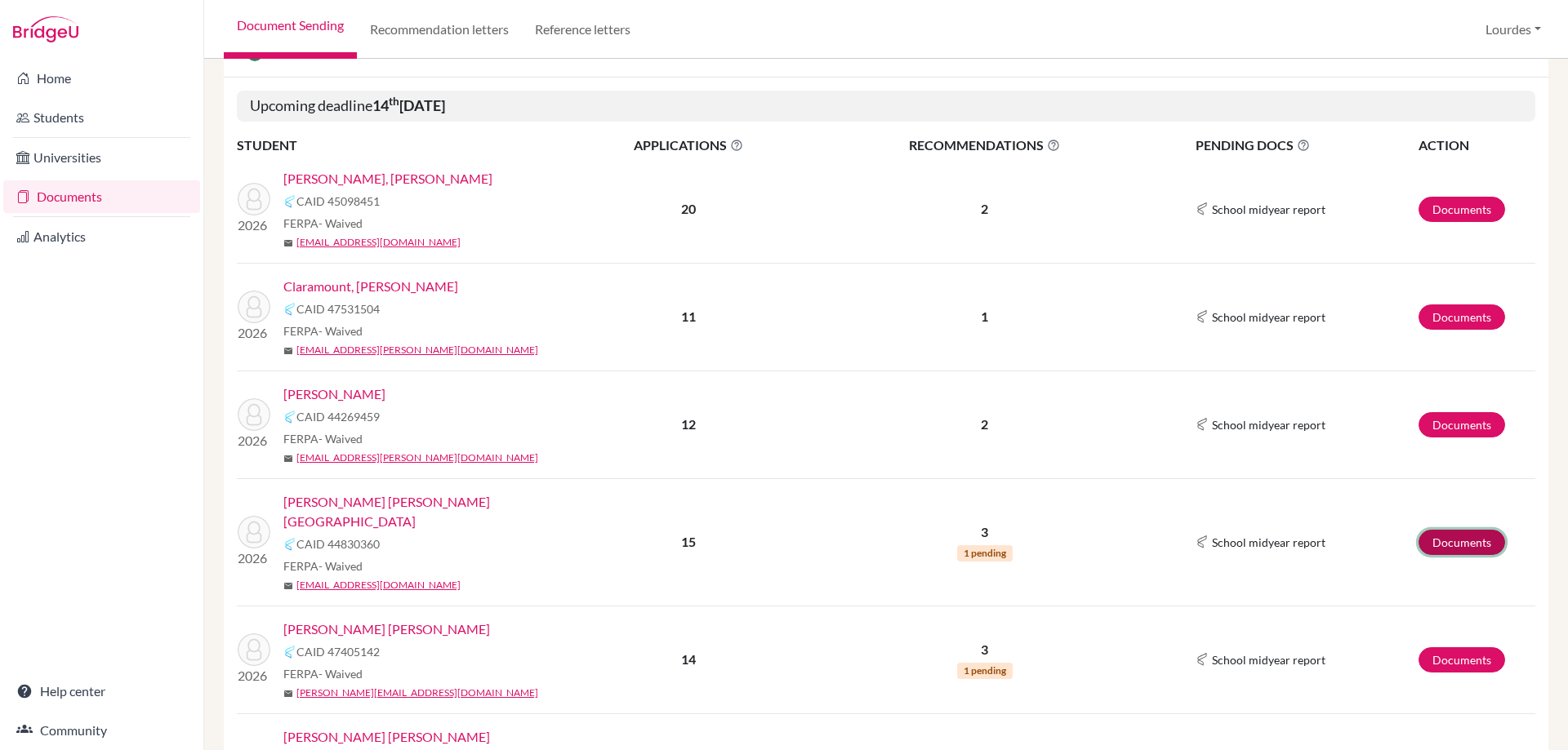
click at [1459, 530] on link "Documents" at bounding box center [1462, 542] width 86 height 26
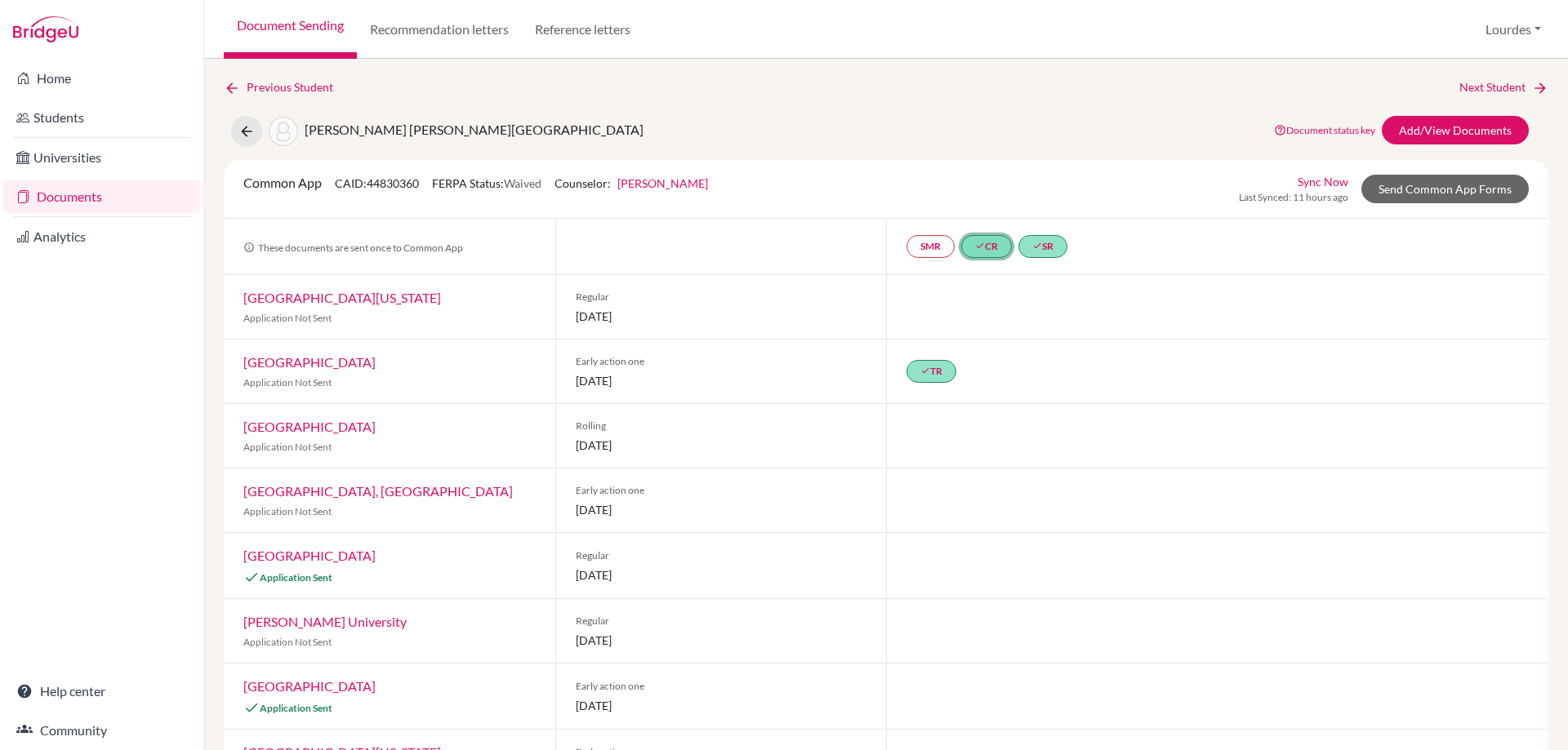
click at [987, 244] on link "done CR" at bounding box center [986, 247] width 51 height 23
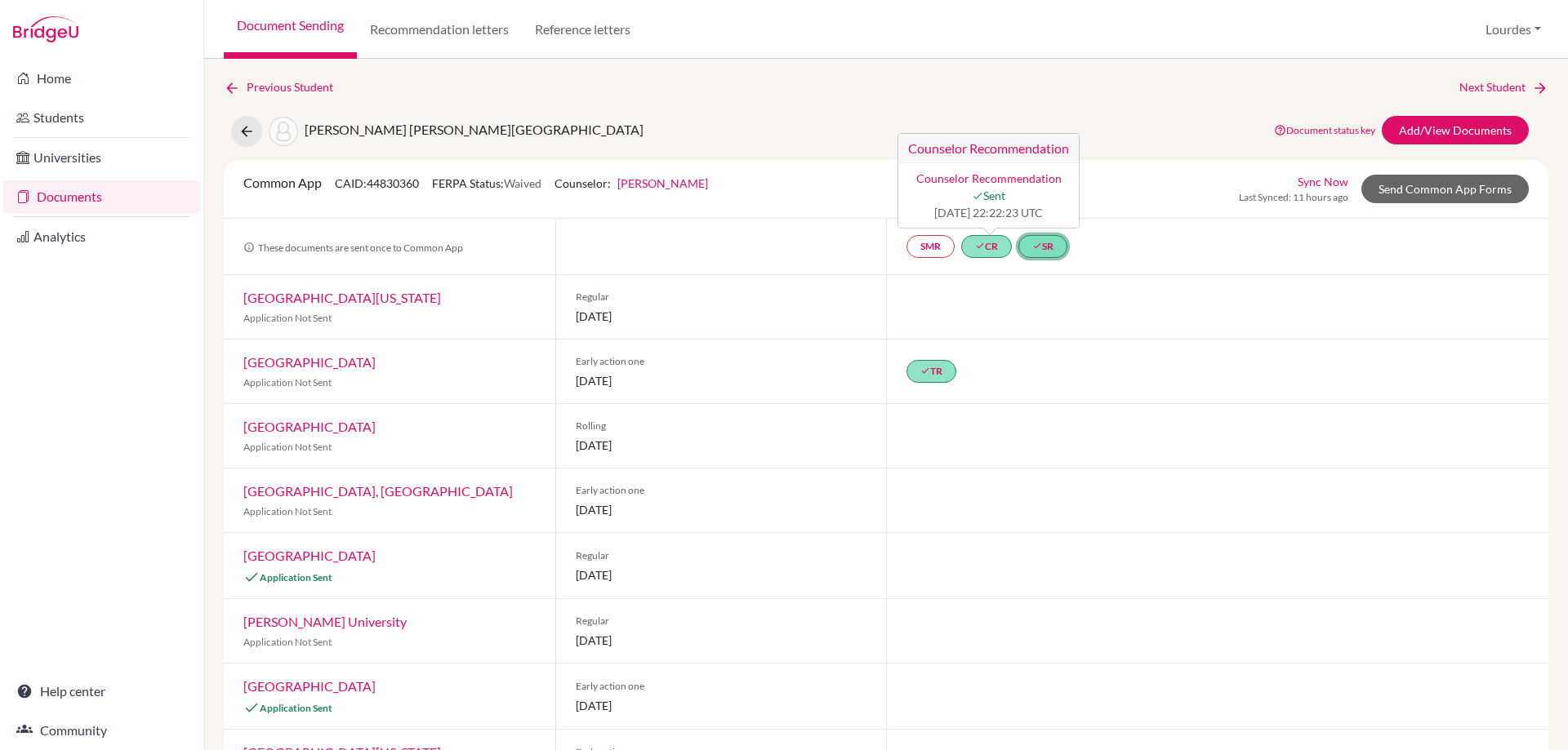
click at [1032, 244] on icon "done" at bounding box center [1037, 246] width 10 height 10
click at [1189, 300] on div at bounding box center [1217, 307] width 663 height 64
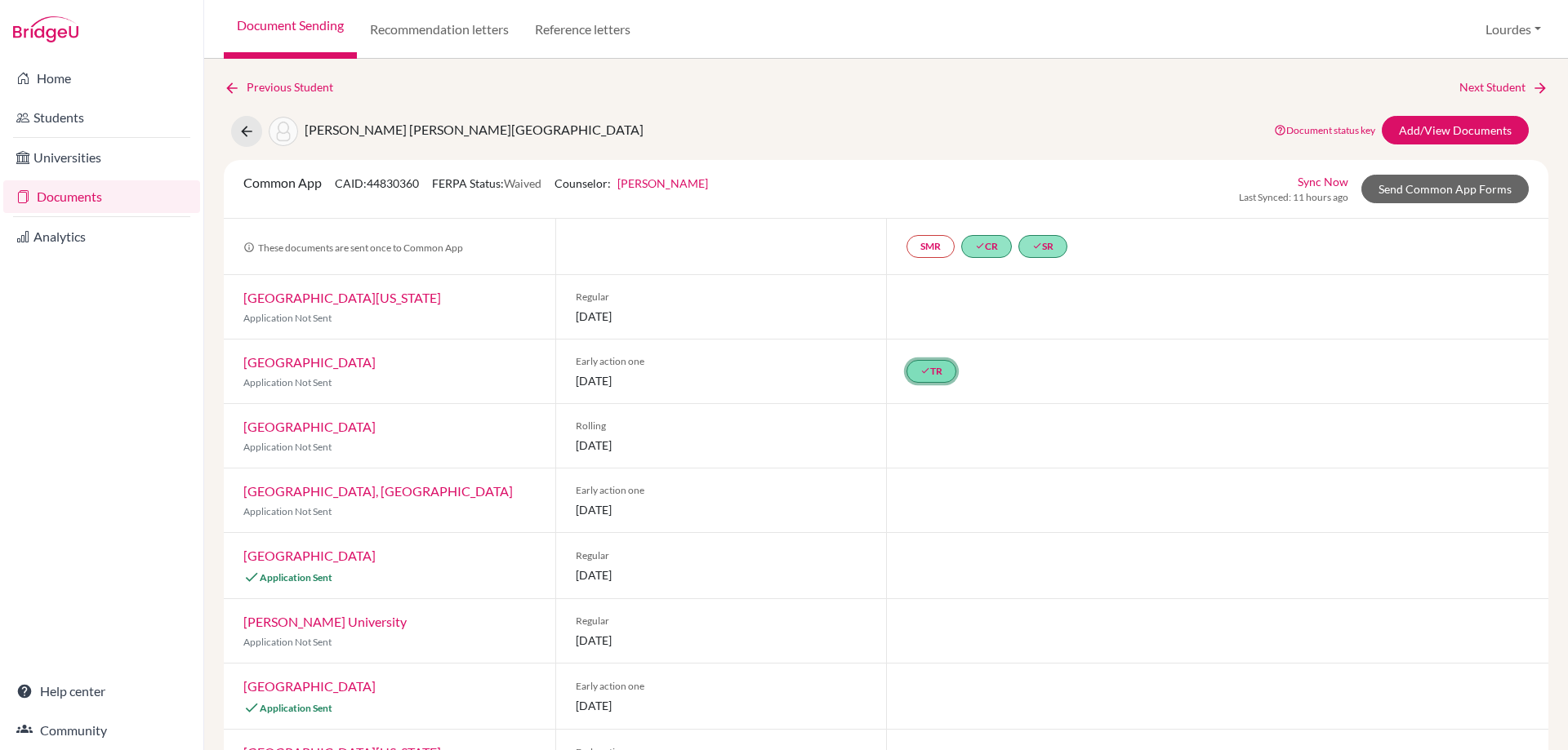
click at [934, 366] on link "done TR" at bounding box center [931, 371] width 50 height 23
click at [1184, 362] on div "done TR Cody Dahms’s Recommendation Cody Dahms’s Recommendation done Sent 2025-…" at bounding box center [1217, 371] width 663 height 64
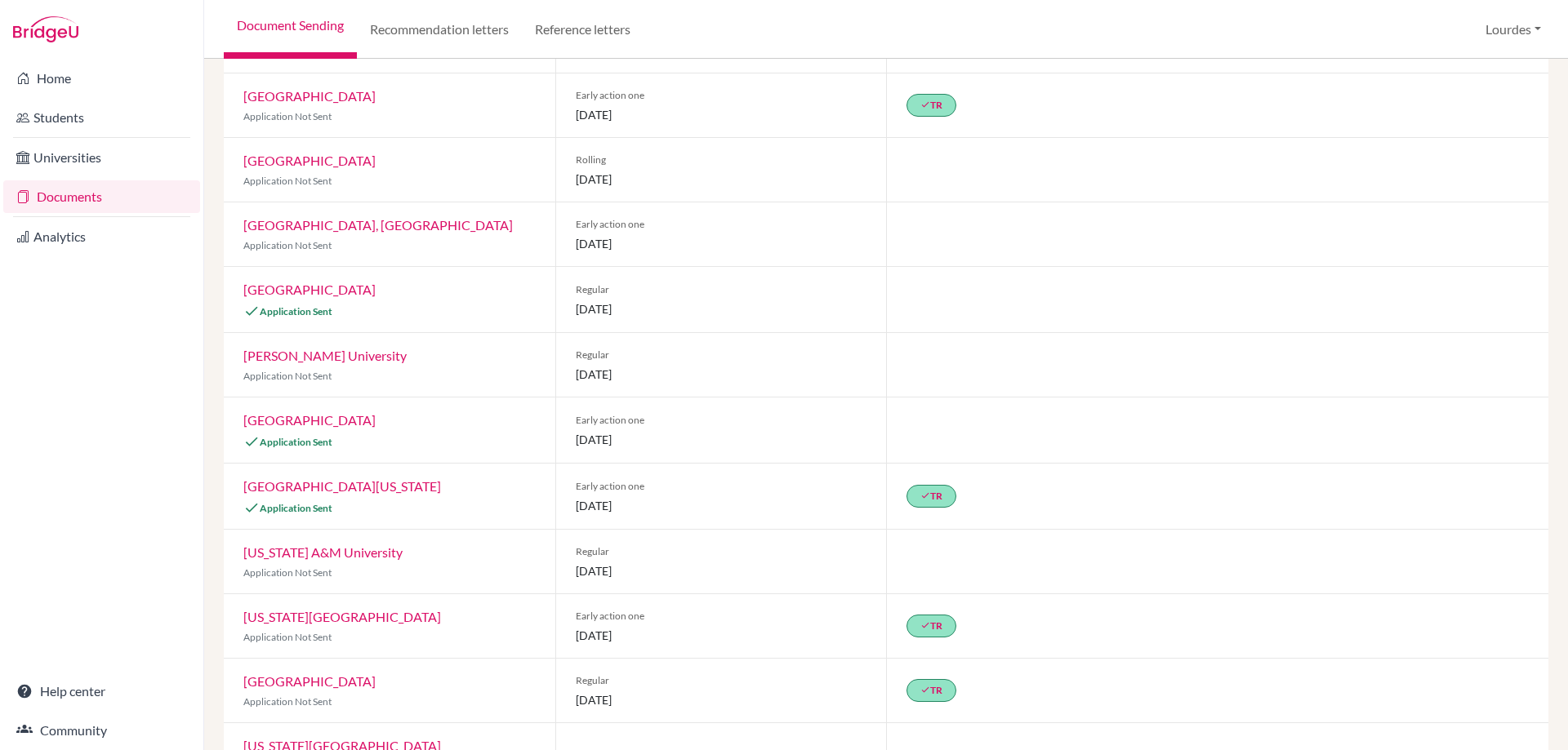
scroll to position [520, 0]
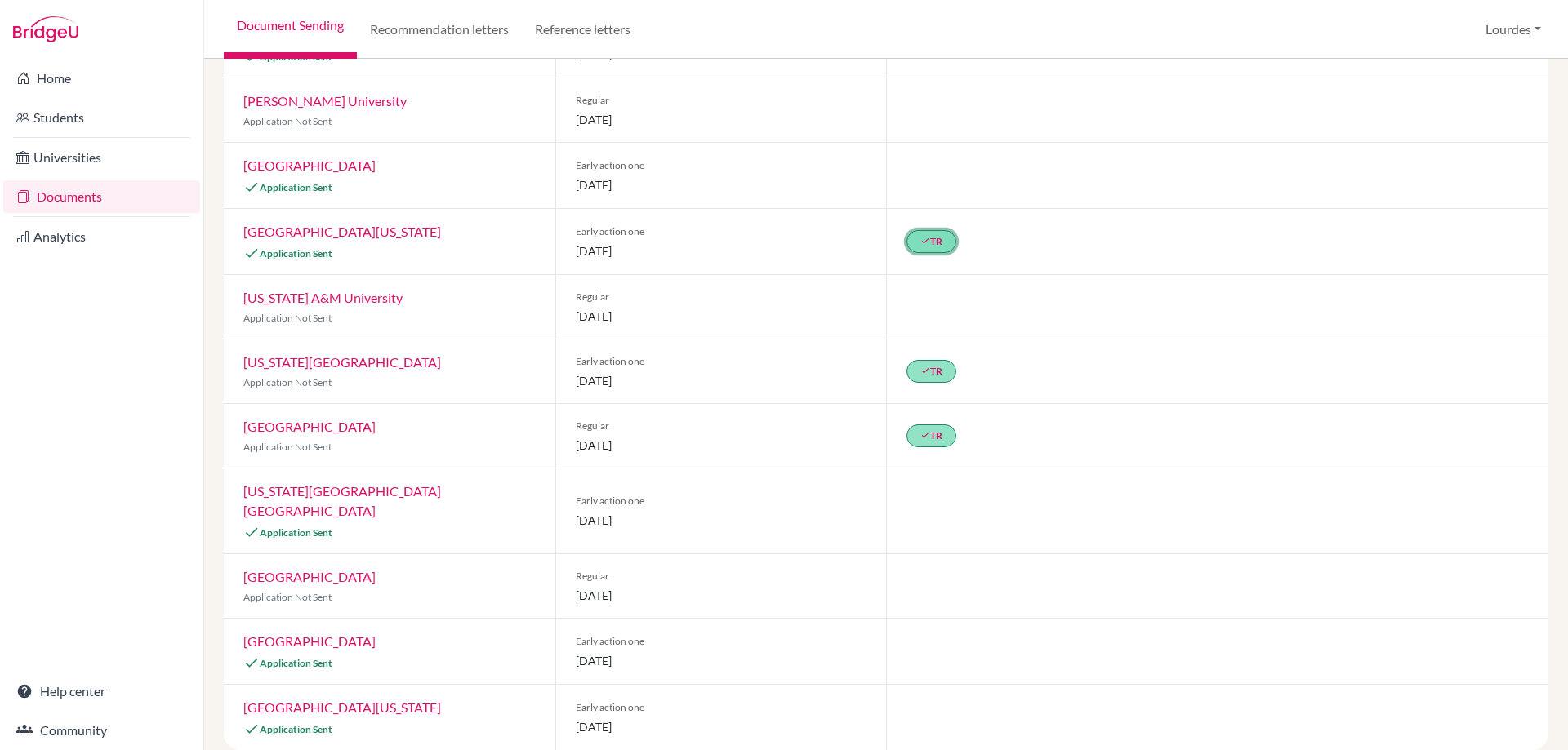
click at [933, 238] on link "done TR" at bounding box center [931, 242] width 50 height 23
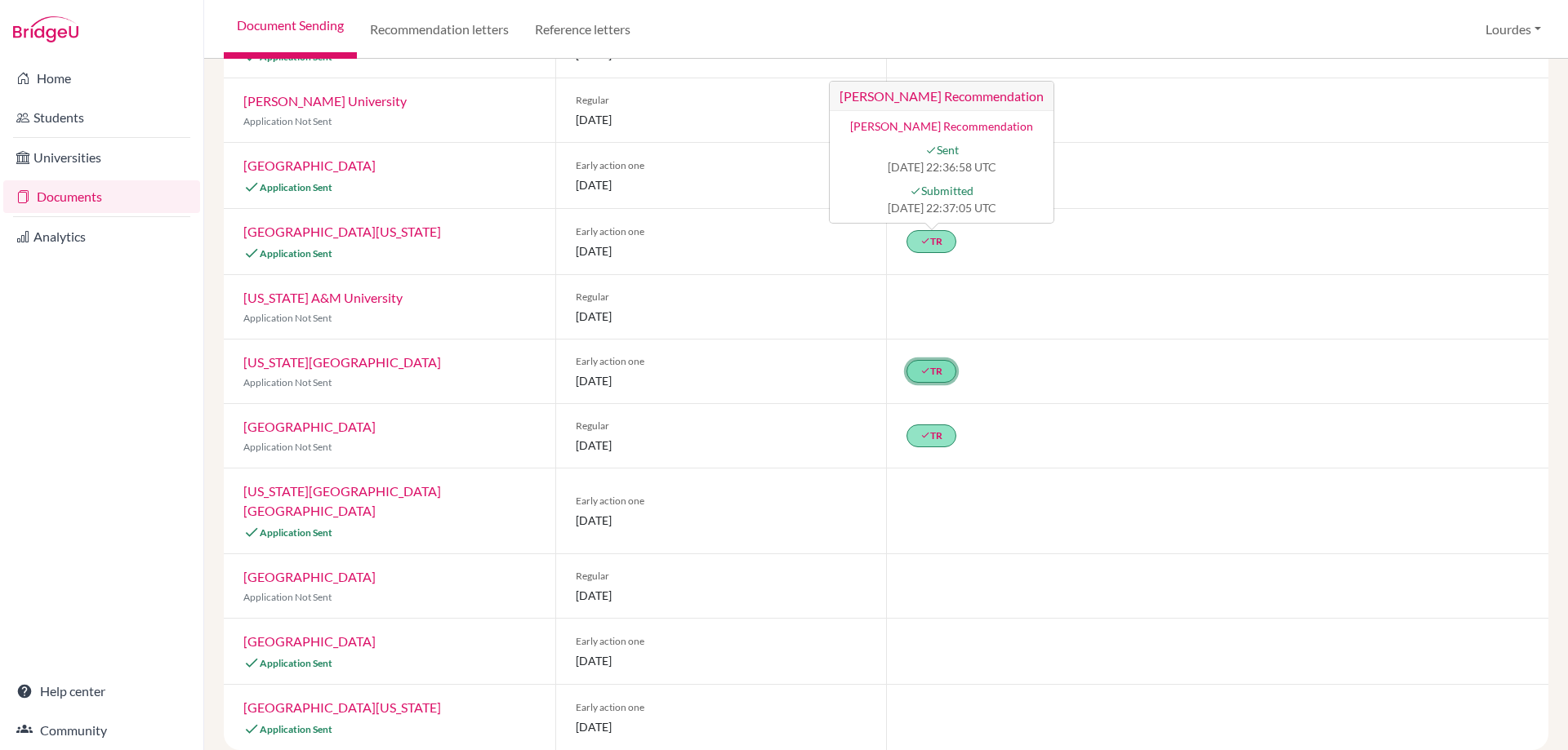
click at [920, 372] on icon "done" at bounding box center [925, 370] width 10 height 10
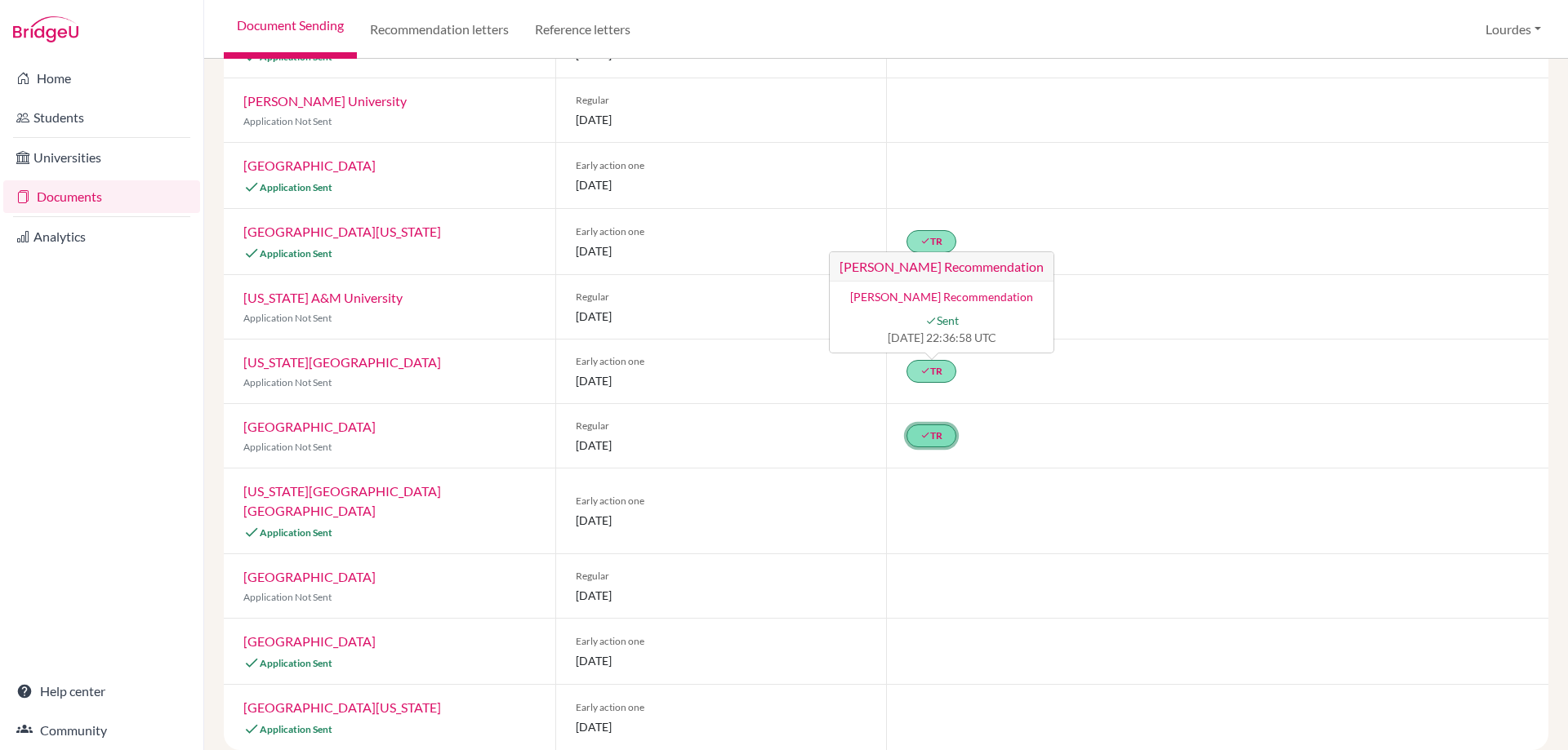
click at [935, 446] on link "done TR" at bounding box center [931, 436] width 50 height 23
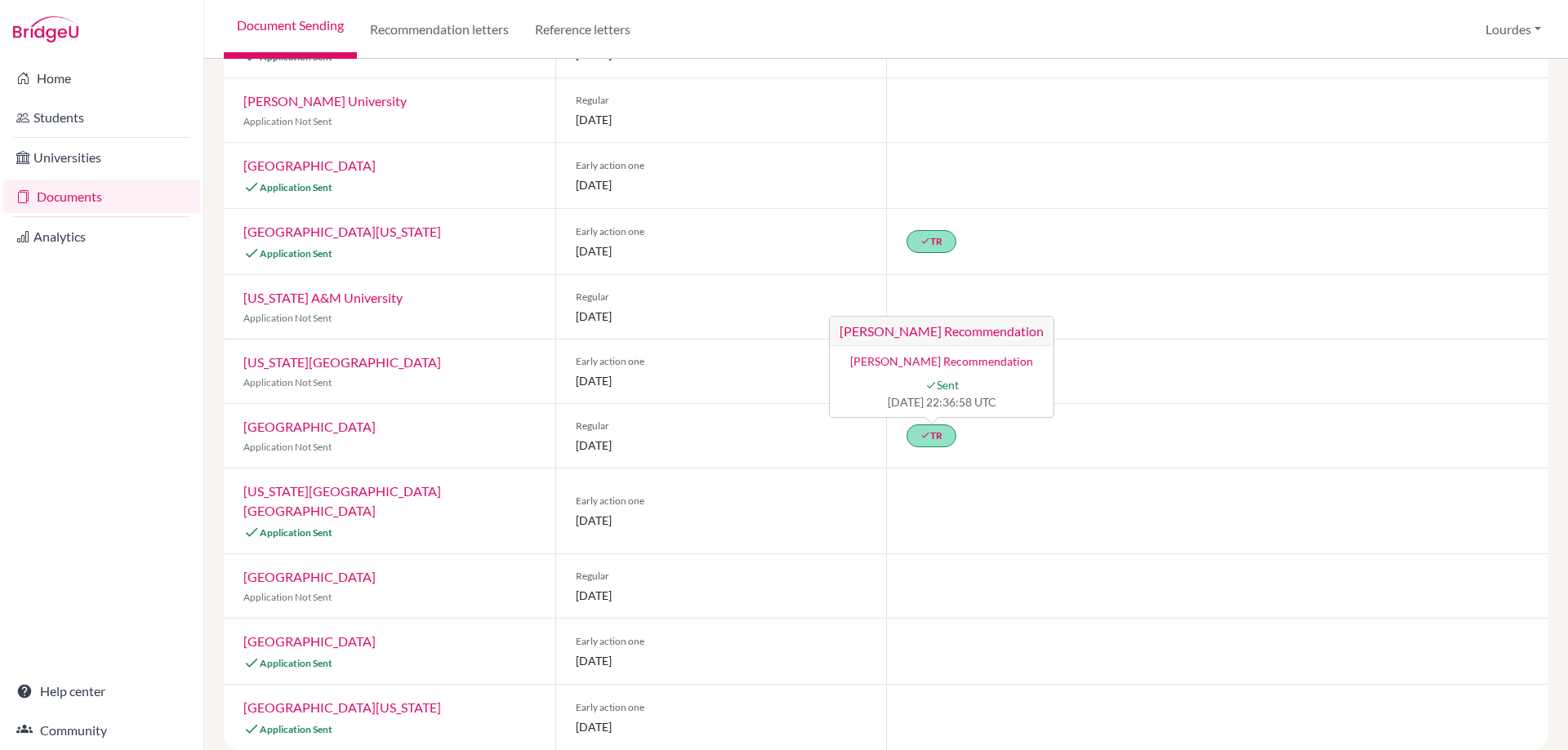
click at [1171, 438] on div "done TR Cody Dahms’s Recommendation Cody Dahms’s Recommendation done Sent 2025-…" at bounding box center [1217, 436] width 663 height 64
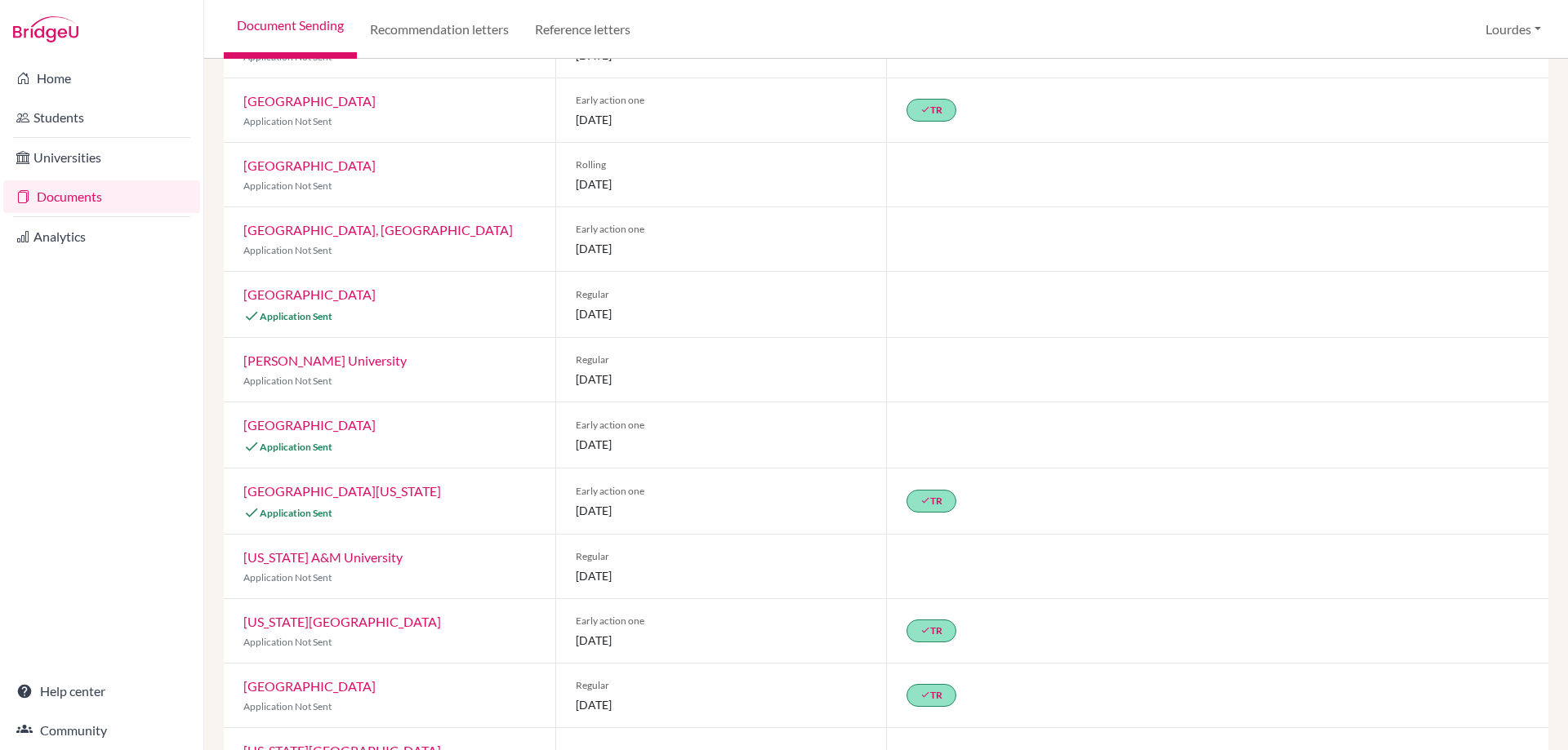
scroll to position [0, 0]
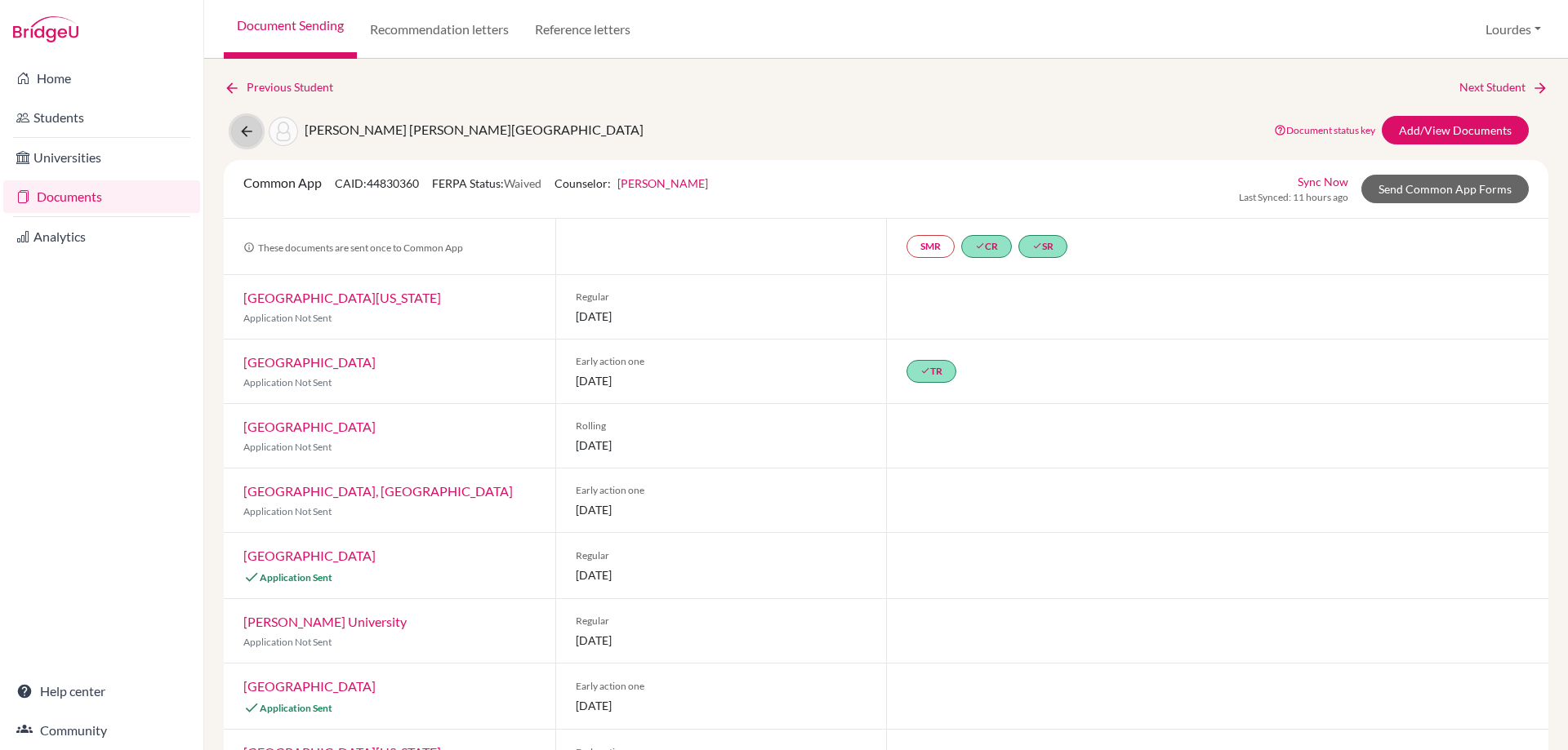
click at [242, 131] on icon at bounding box center [247, 132] width 17 height 17
click at [227, 80] on link "Previous Student" at bounding box center [285, 88] width 123 height 18
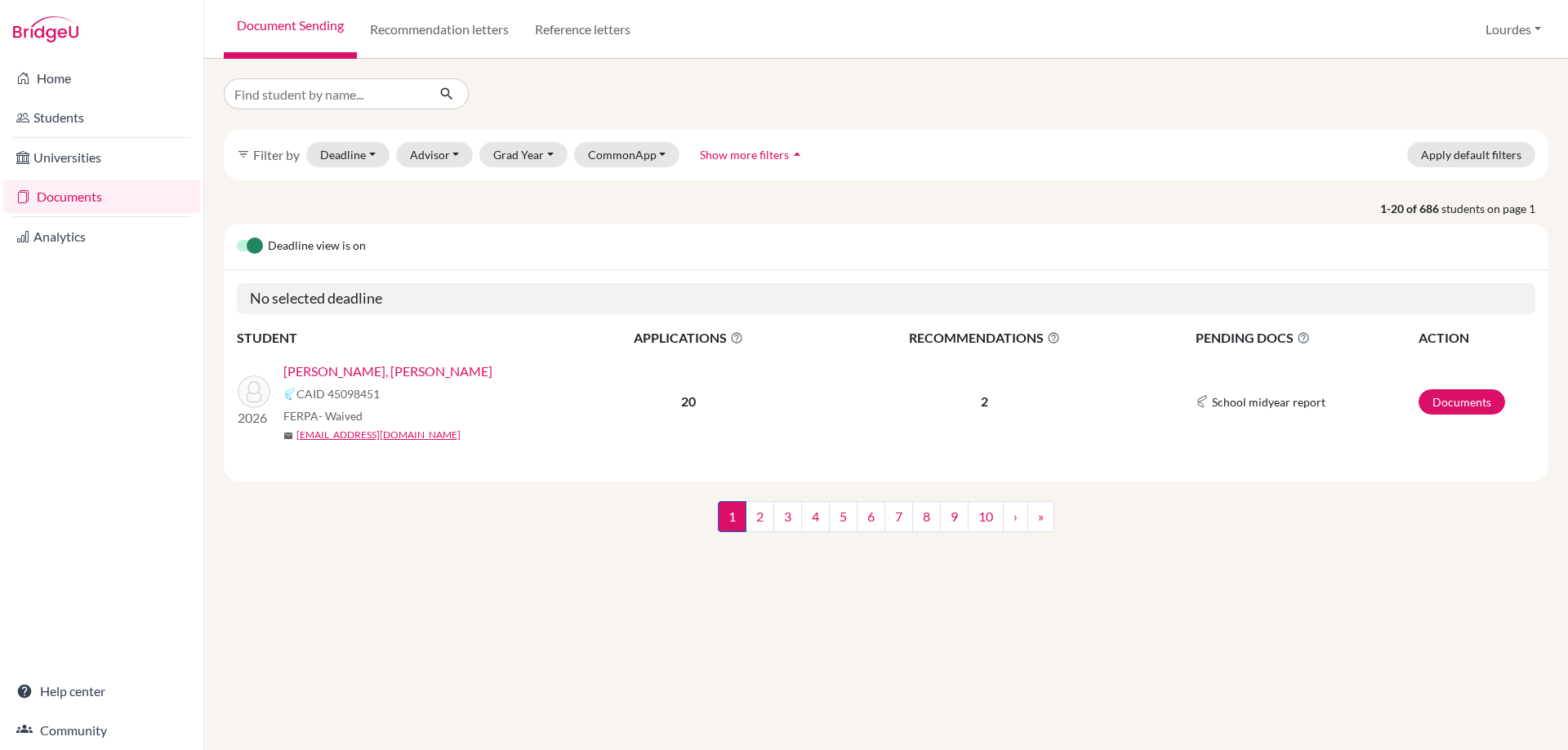
click at [62, 196] on link "Documents" at bounding box center [101, 196] width 197 height 32
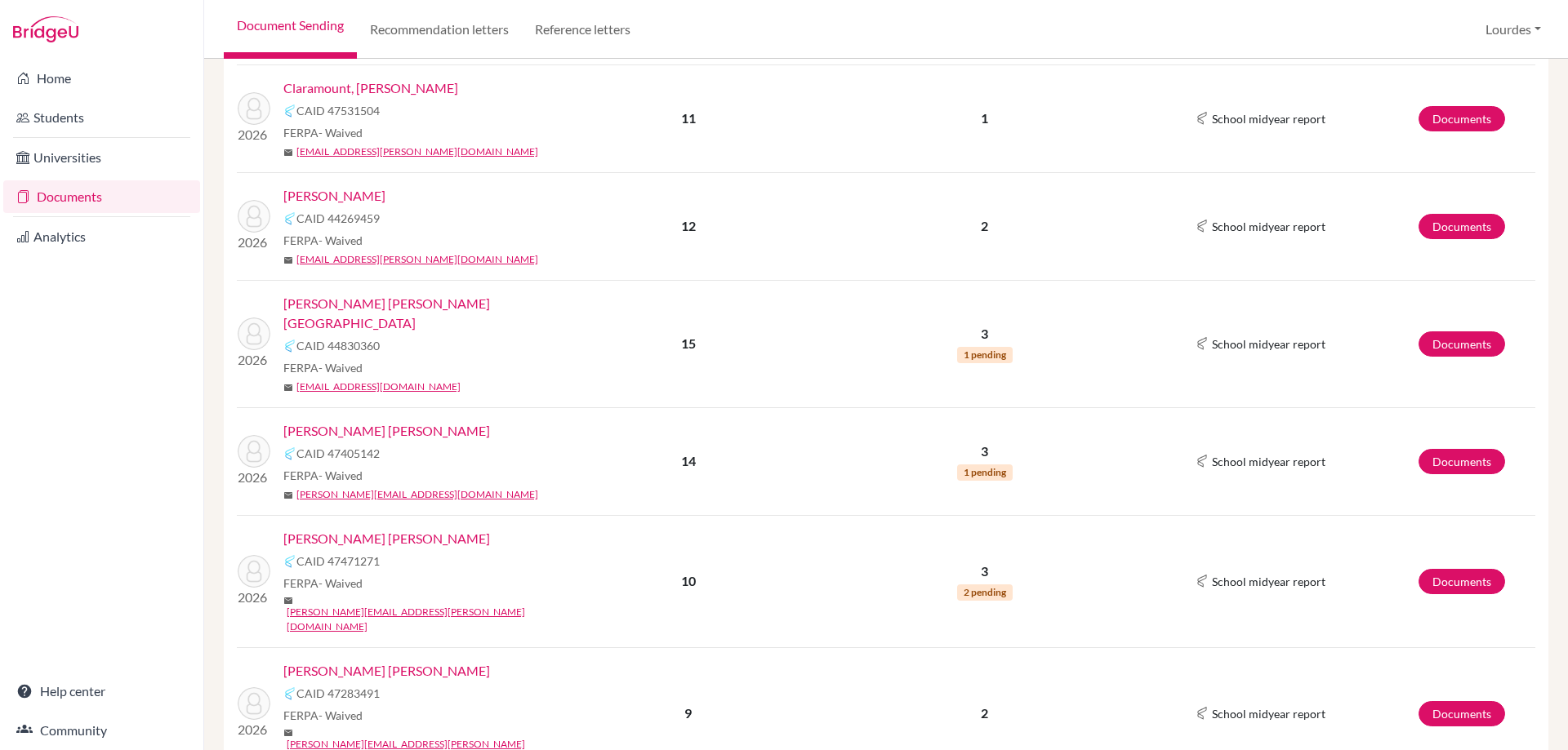
scroll to position [490, 0]
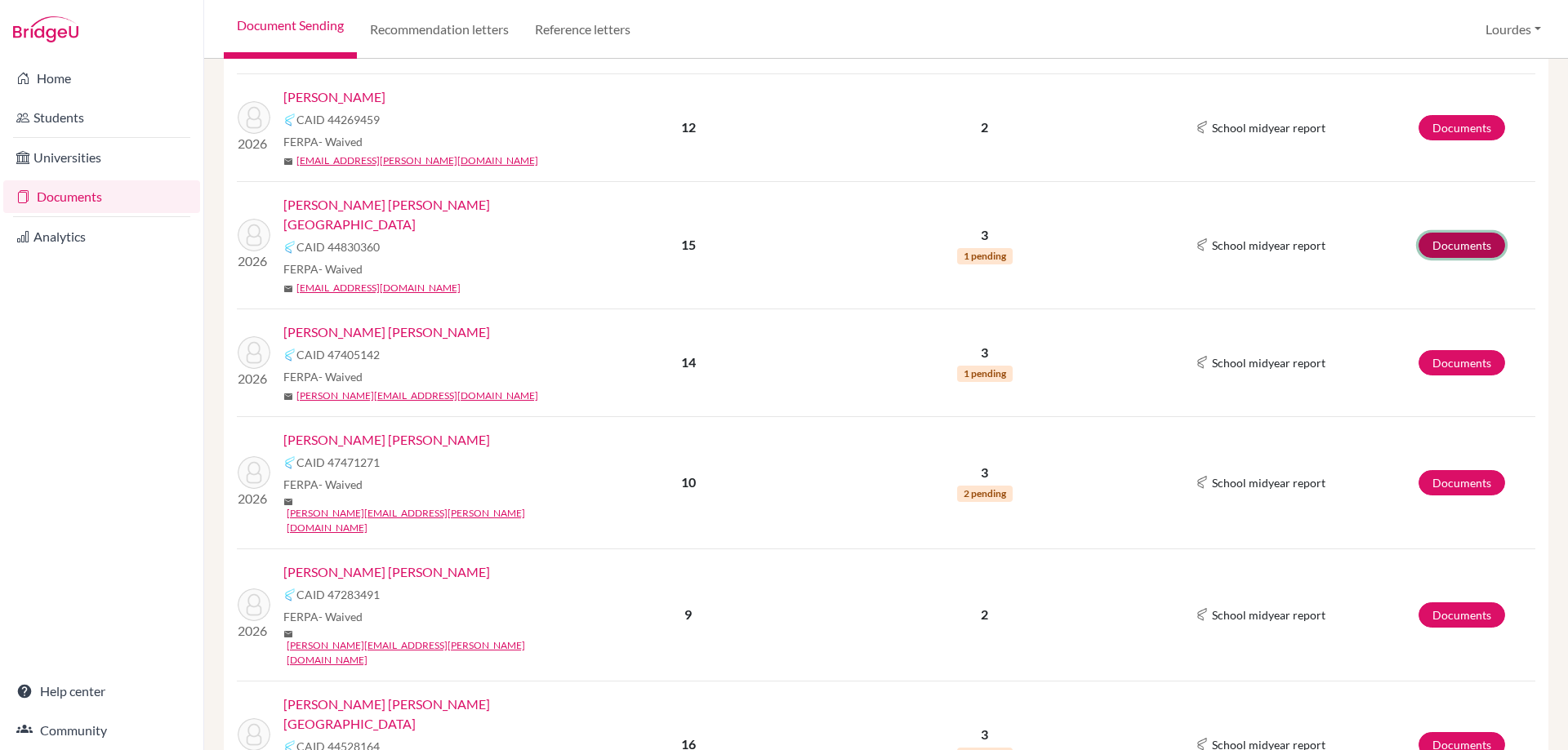
click at [1435, 233] on link "Documents" at bounding box center [1462, 245] width 86 height 26
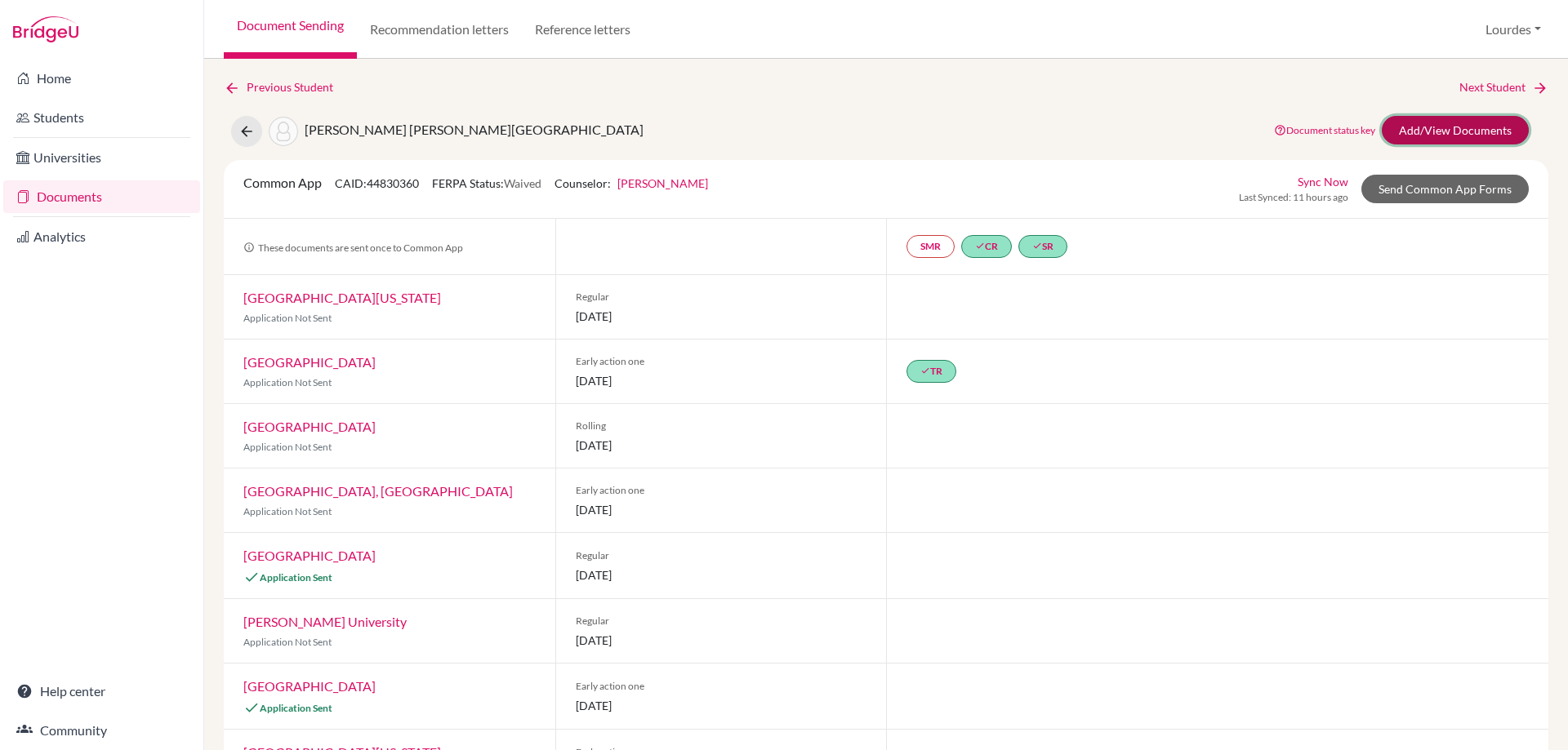
click at [1420, 138] on link "Add/View Documents" at bounding box center [1455, 130] width 147 height 28
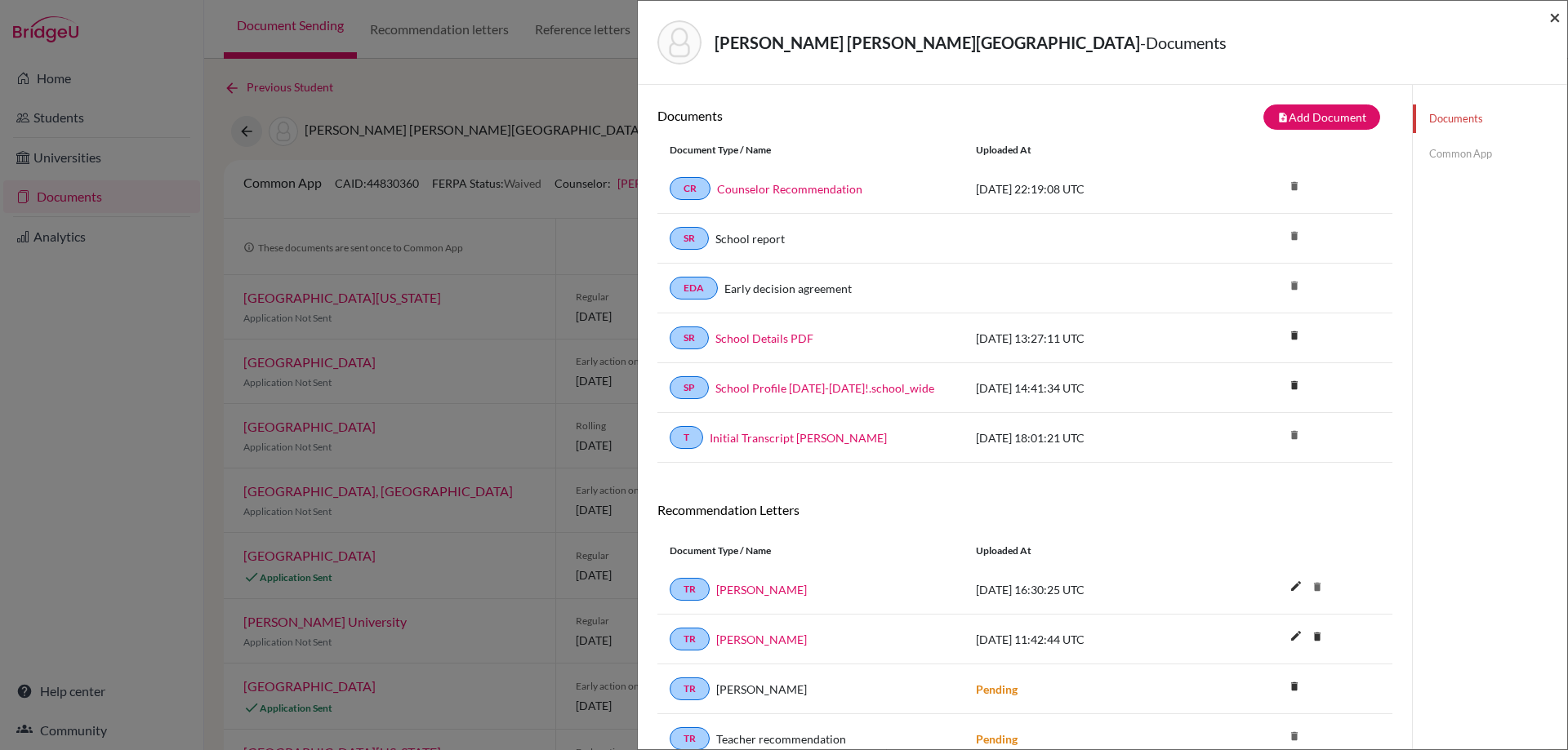
click at [1552, 22] on span "×" at bounding box center [1556, 17] width 12 height 24
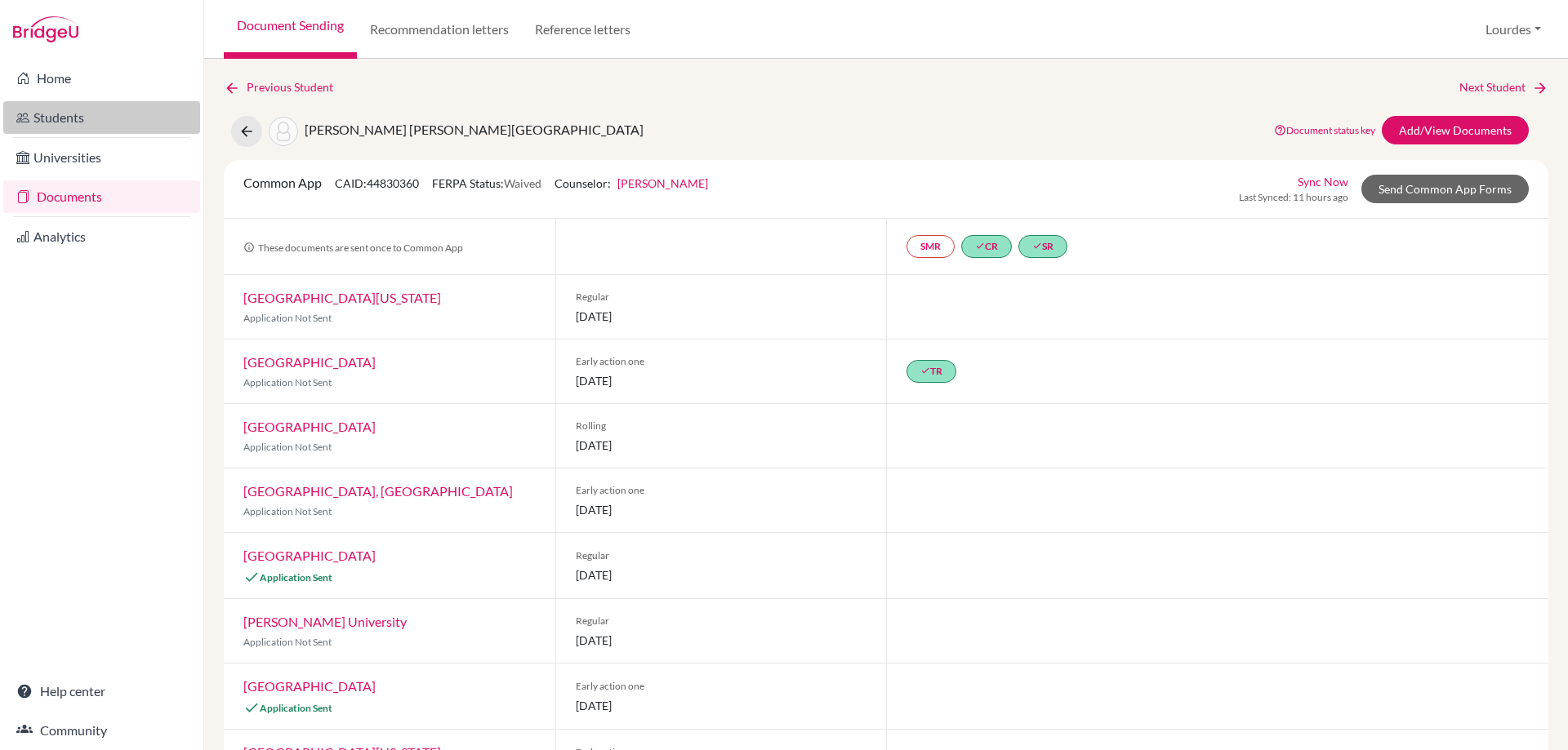
click at [71, 111] on link "Students" at bounding box center [101, 117] width 197 height 32
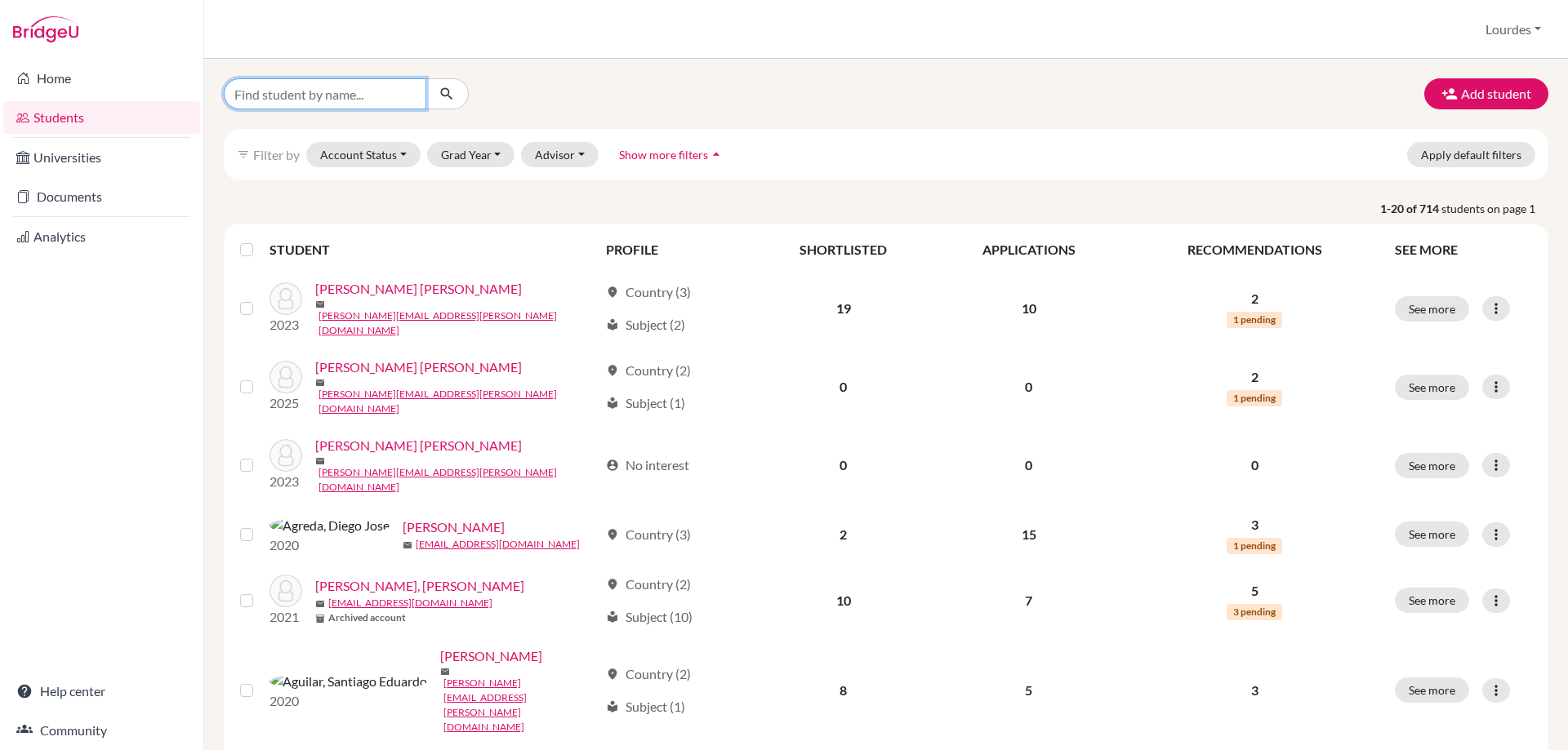
click at [361, 97] on input "Find student by name..." at bounding box center [325, 94] width 202 height 31
type input "diaz"
click button "submit" at bounding box center [447, 94] width 43 height 31
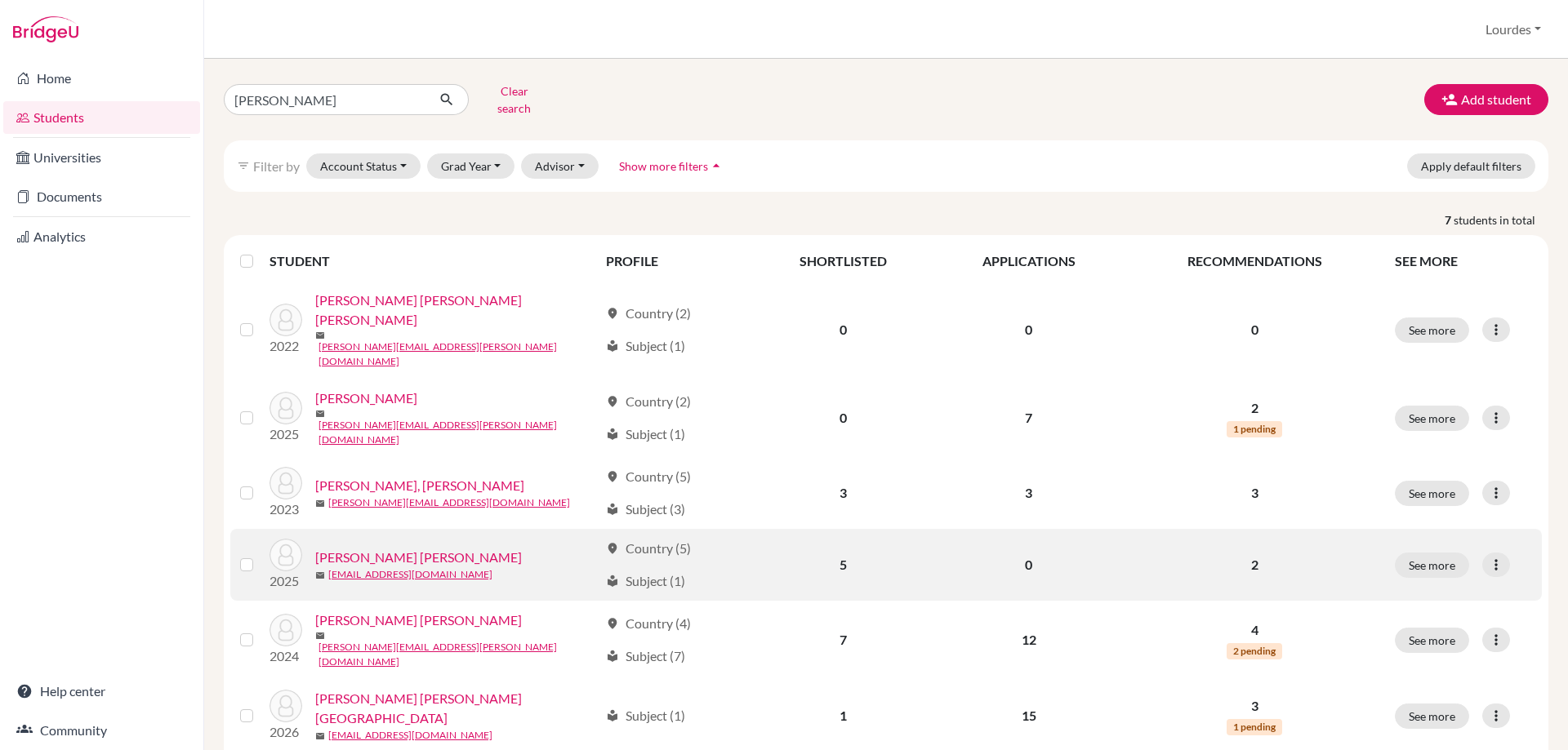
scroll to position [68, 0]
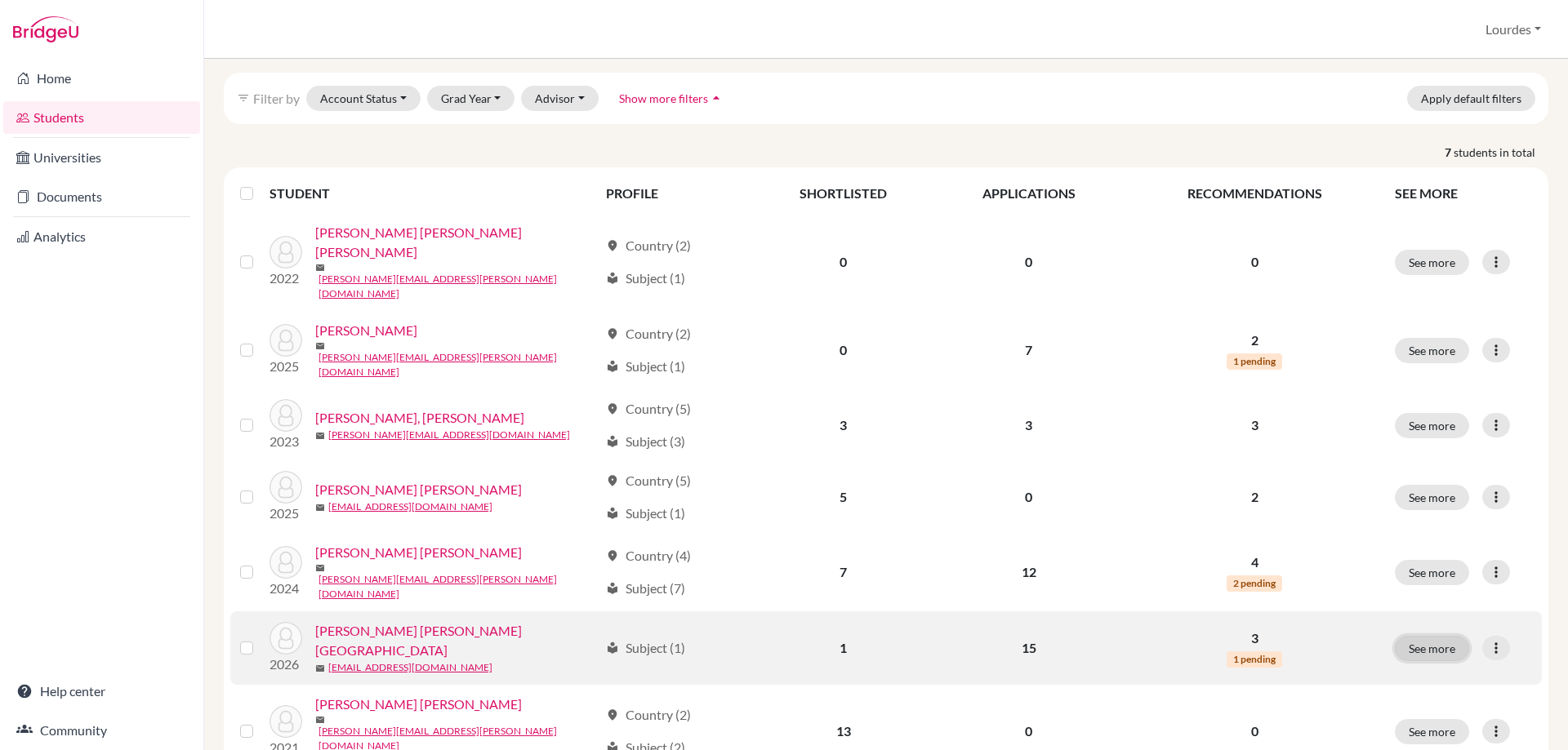
click at [1420, 636] on button "See more" at bounding box center [1432, 648] width 75 height 26
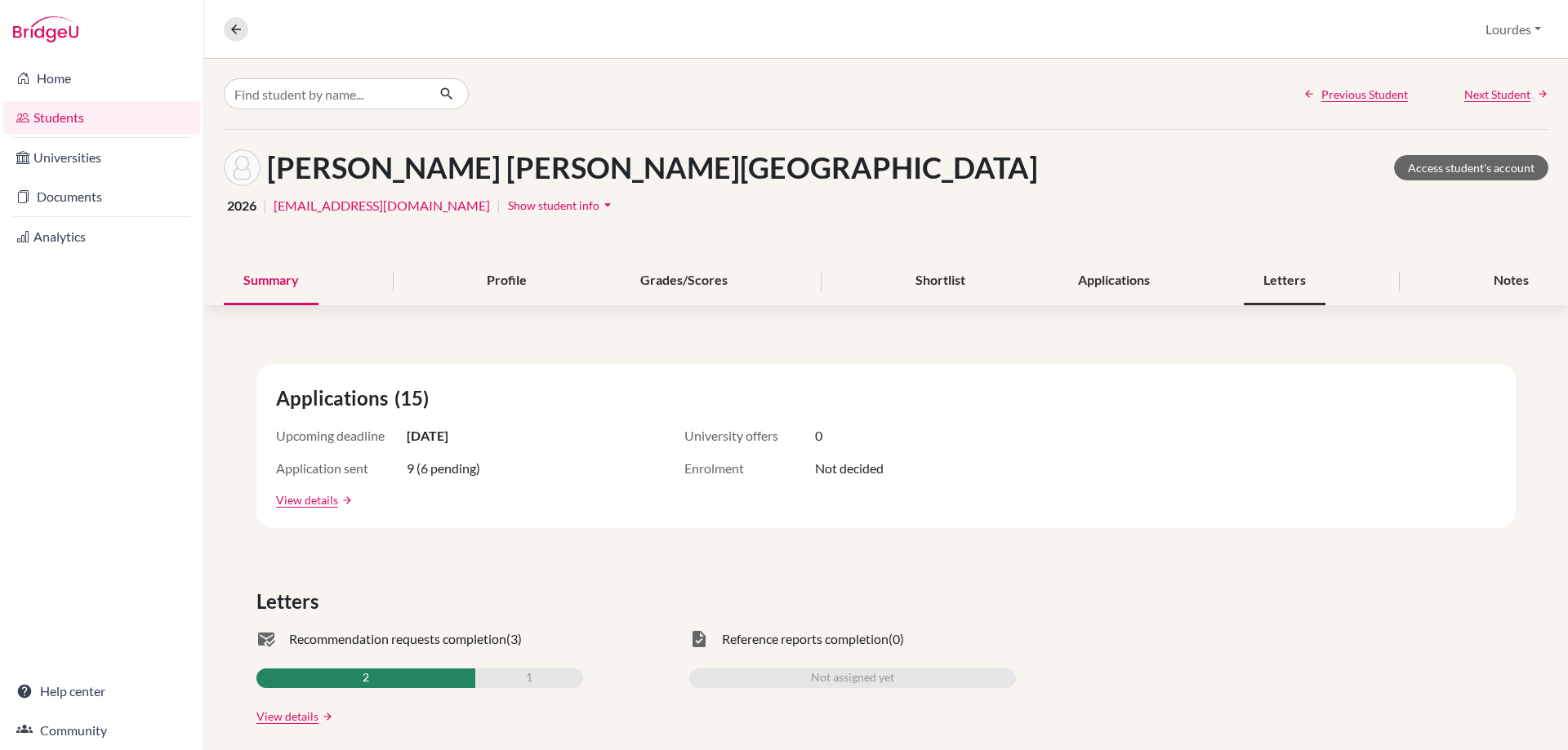
click at [1280, 287] on div "Letters" at bounding box center [1284, 281] width 81 height 48
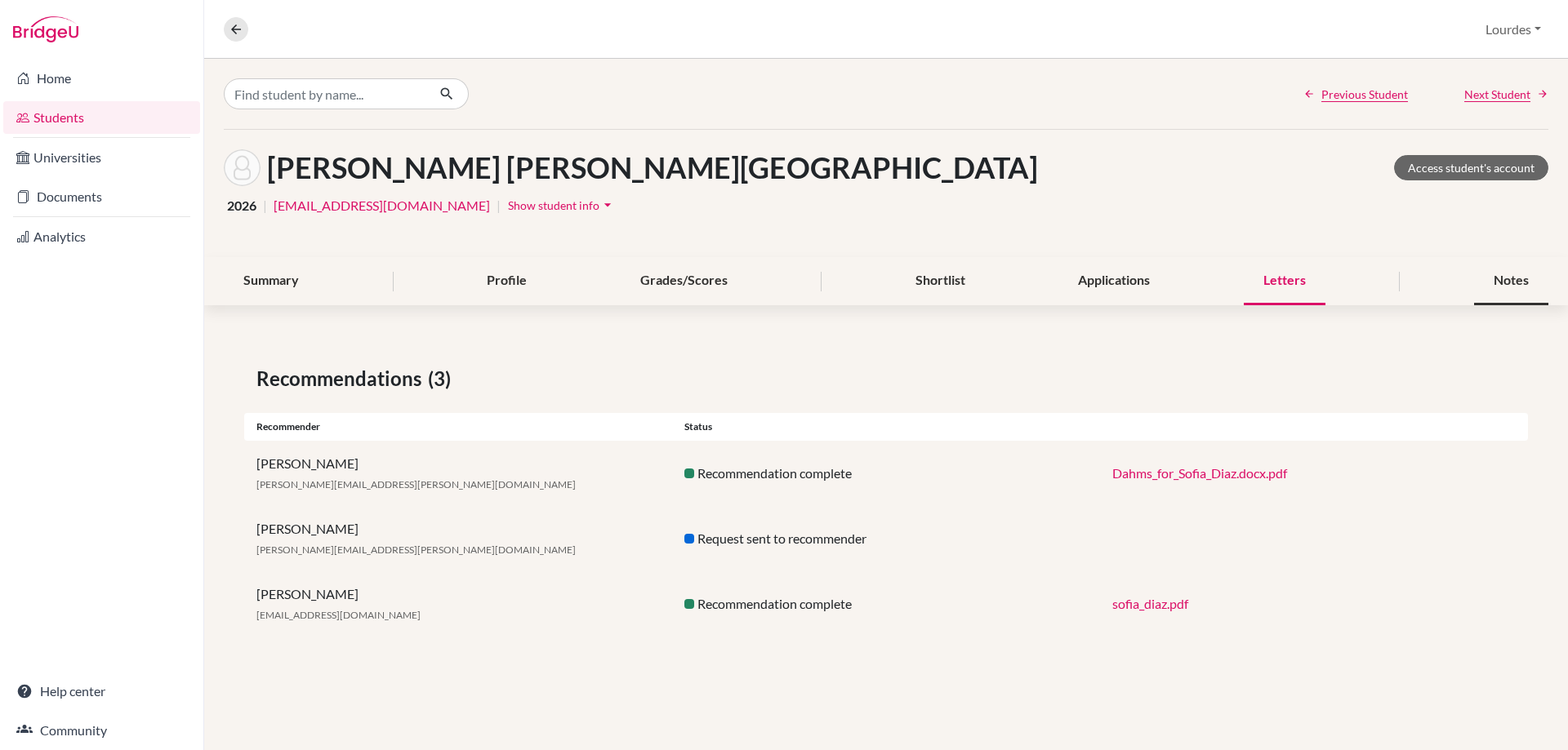
click at [1524, 285] on div "Notes" at bounding box center [1512, 281] width 75 height 48
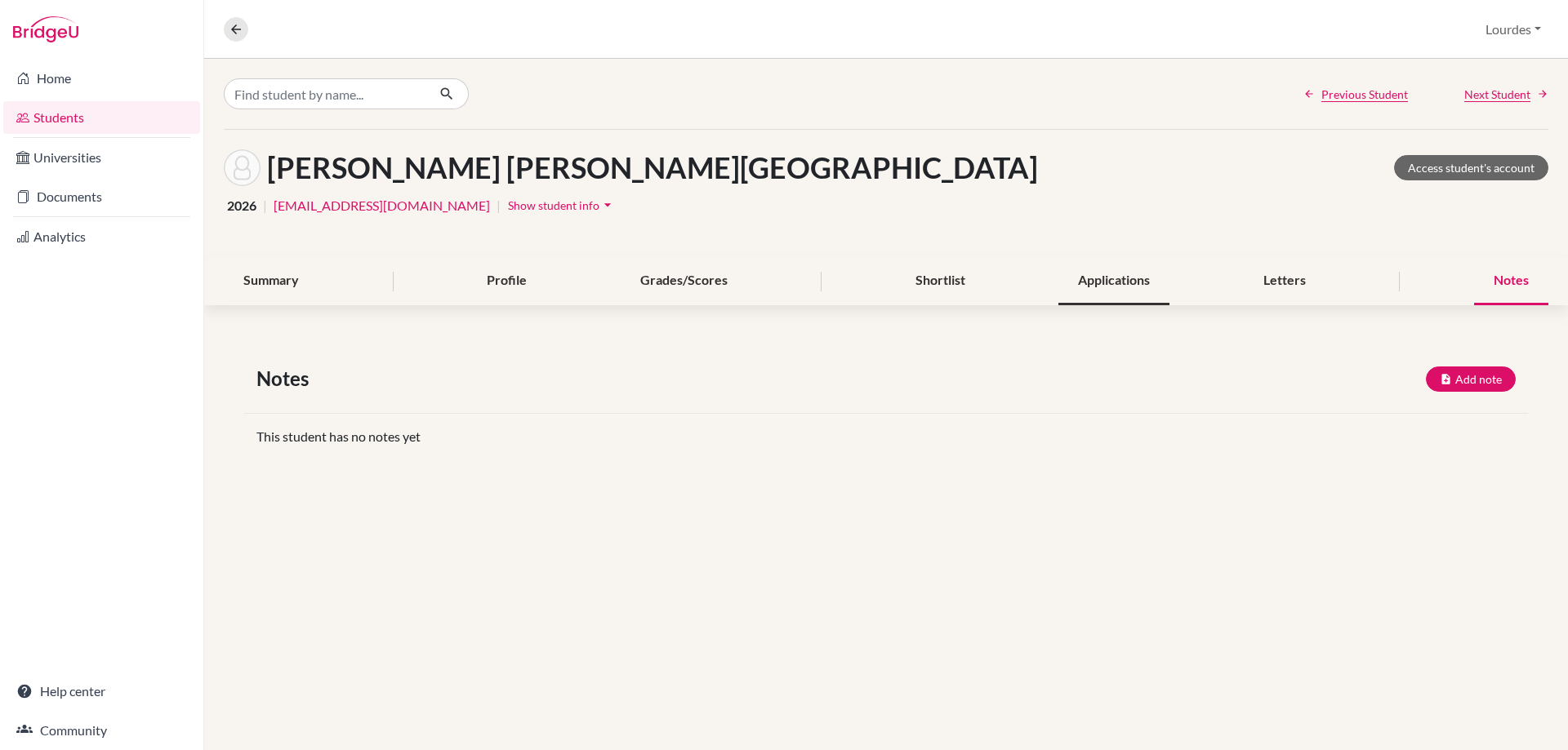
click at [1118, 282] on div "Applications" at bounding box center [1114, 281] width 111 height 48
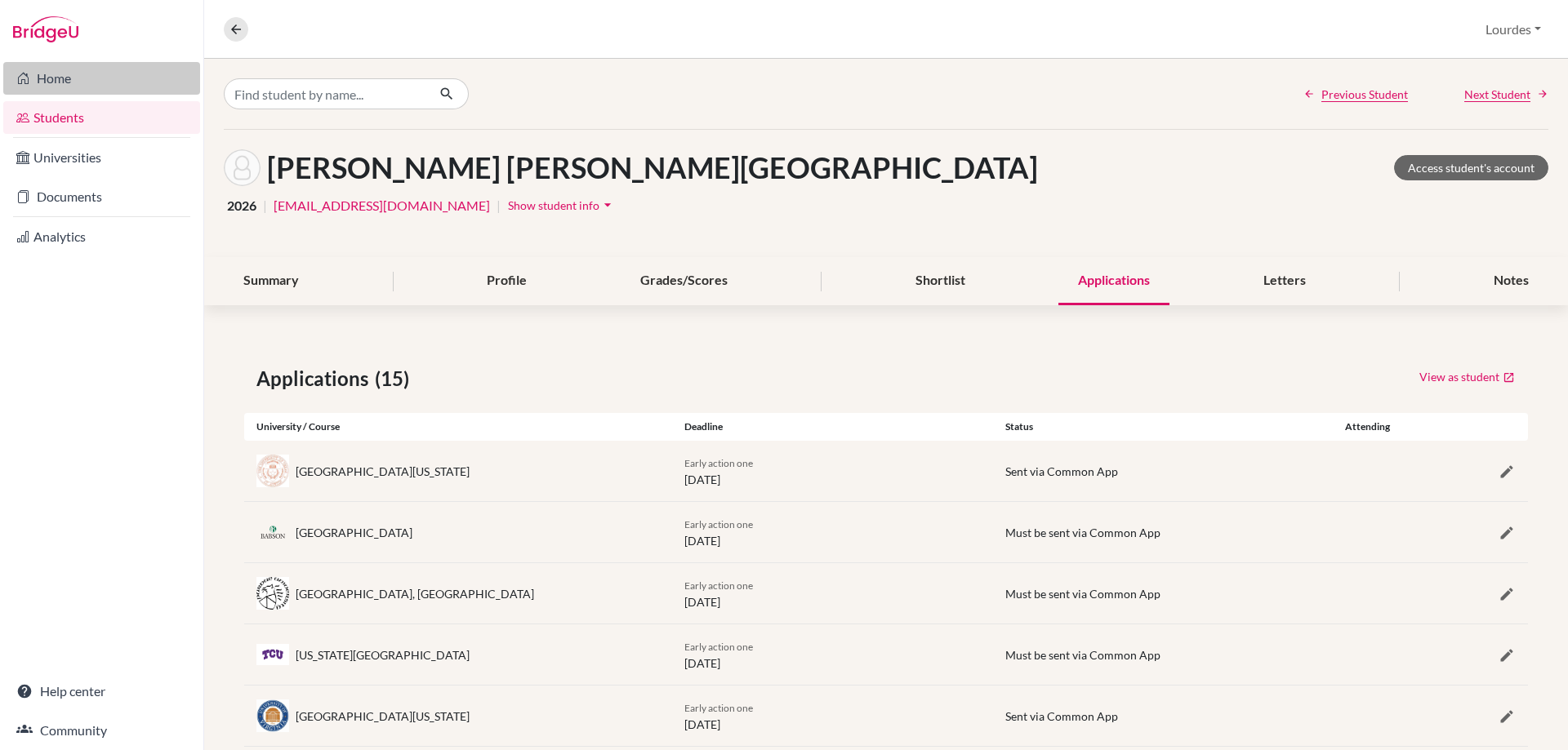
click at [94, 86] on link "Home" at bounding box center [101, 78] width 197 height 32
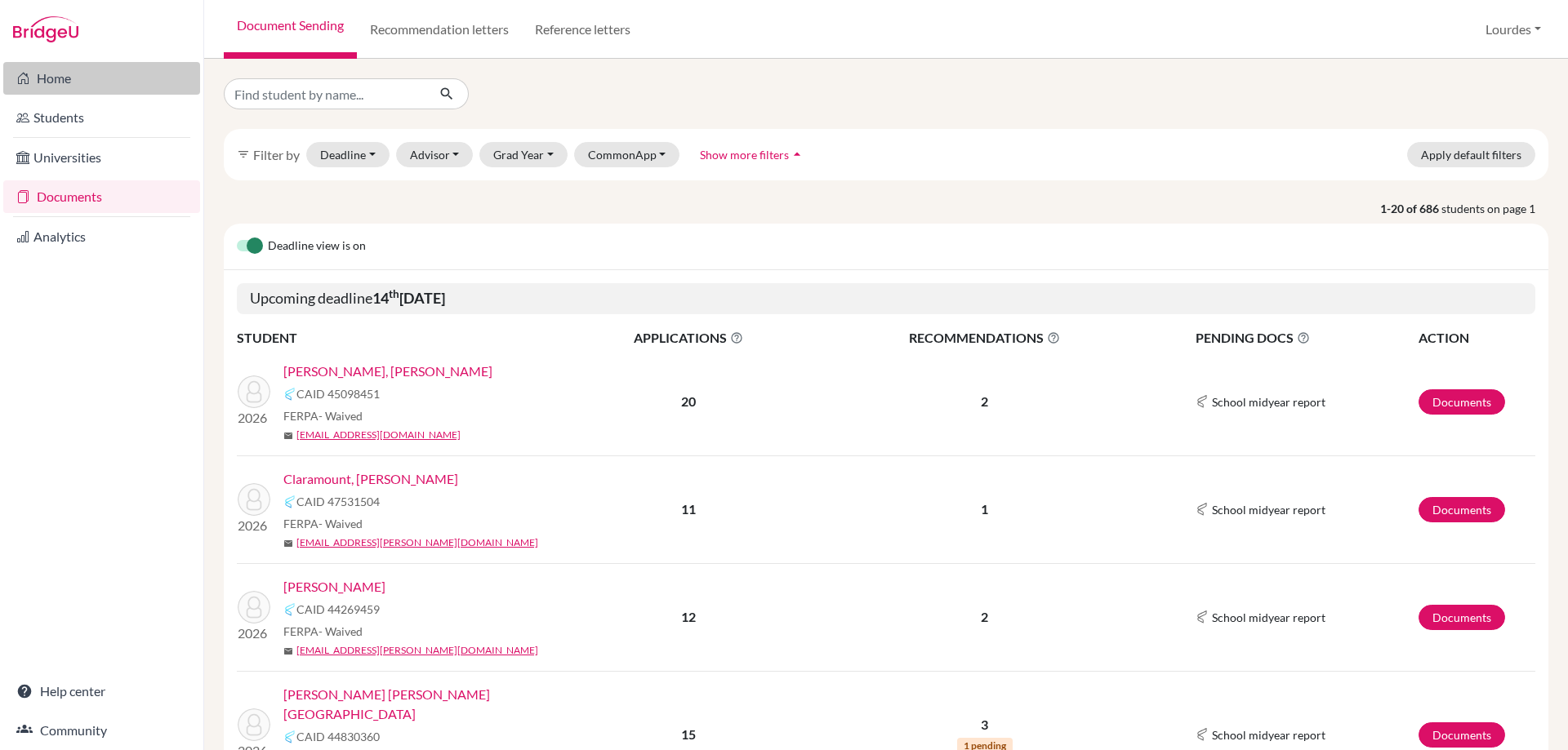
click at [93, 66] on link "Home" at bounding box center [101, 78] width 197 height 32
